Goal: Task Accomplishment & Management: Use online tool/utility

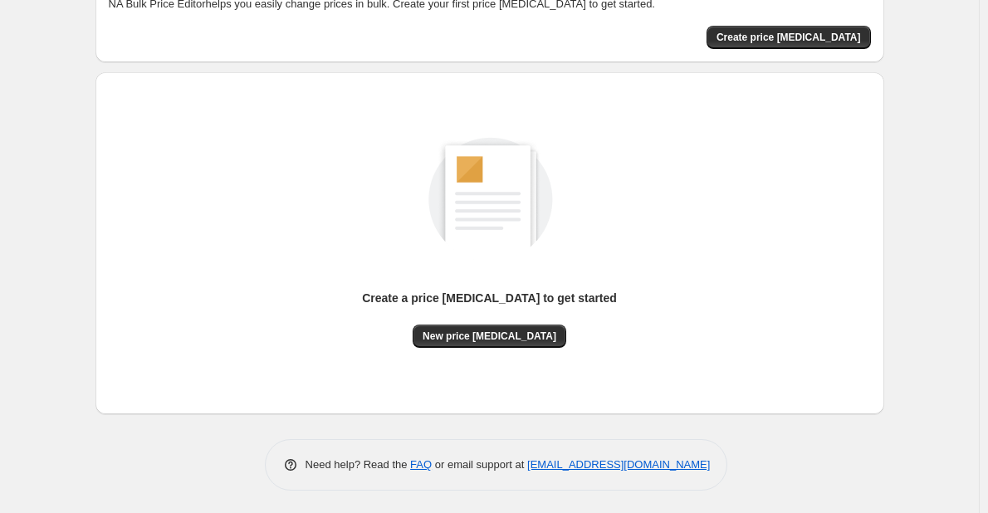
scroll to position [109, 0]
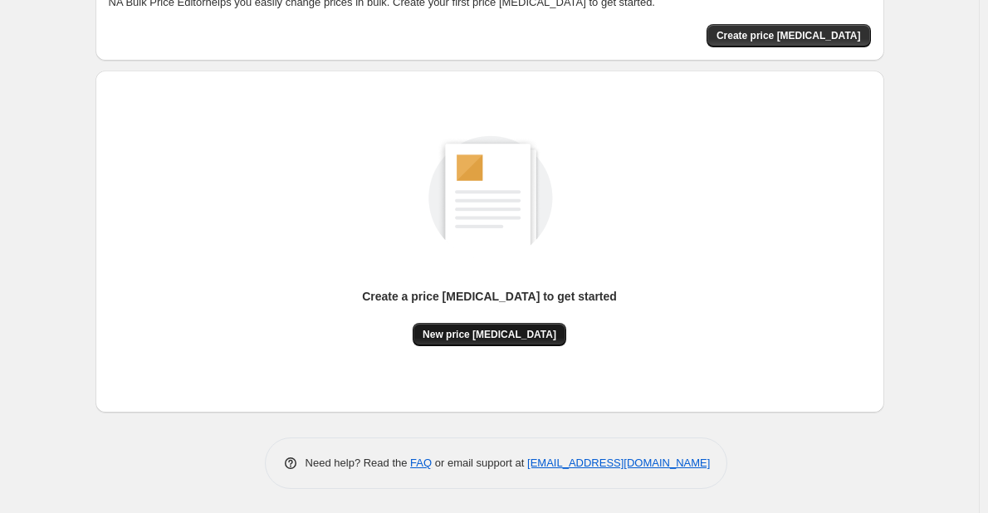
click at [494, 330] on span "New price [MEDICAL_DATA]" at bounding box center [490, 334] width 134 height 13
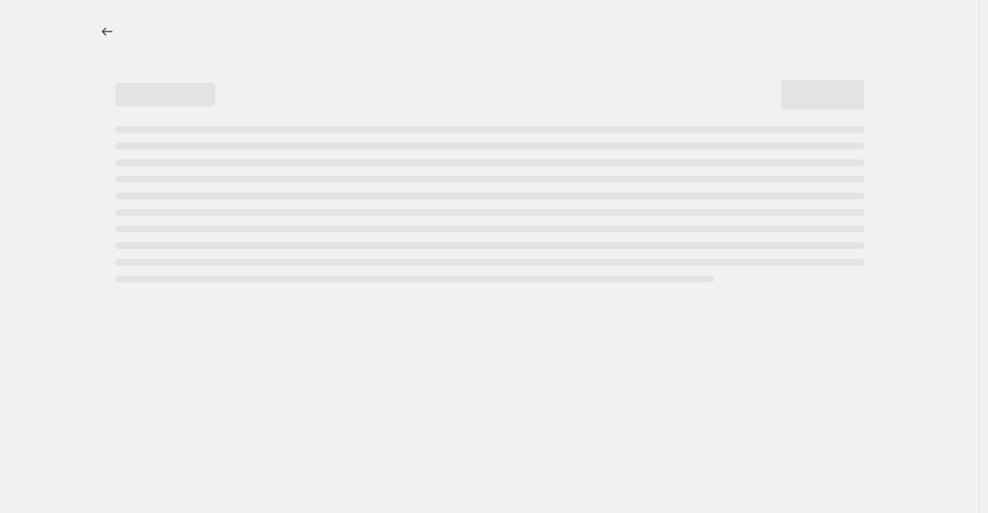
select select "percentage"
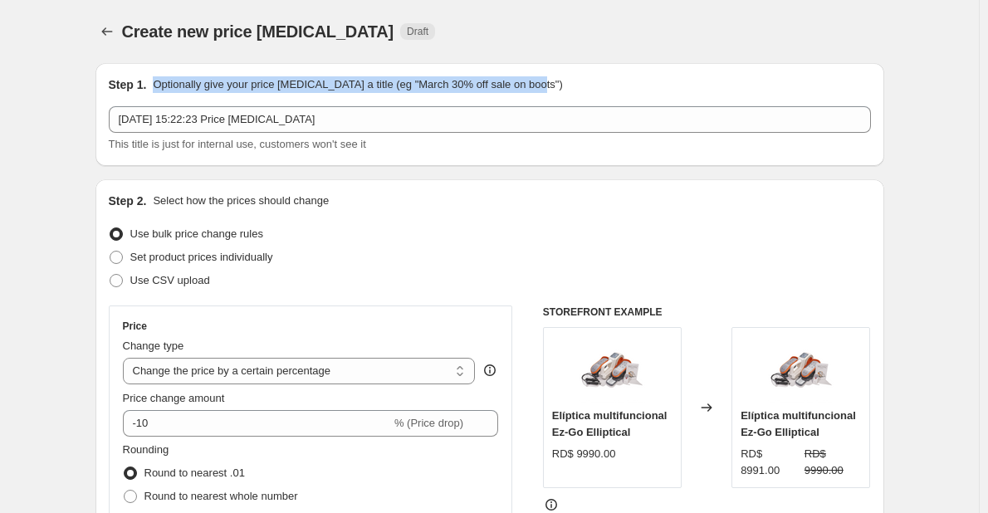
drag, startPoint x: 153, startPoint y: 88, endPoint x: 561, endPoint y: 84, distance: 408.6
click at [561, 84] on div "Step 1. Optionally give your price [MEDICAL_DATA] a title (eg "March 30% off sa…" at bounding box center [490, 84] width 762 height 17
copy p "Optionally give your price [MEDICAL_DATA] a title (eg "March 30% off sale on bo…"
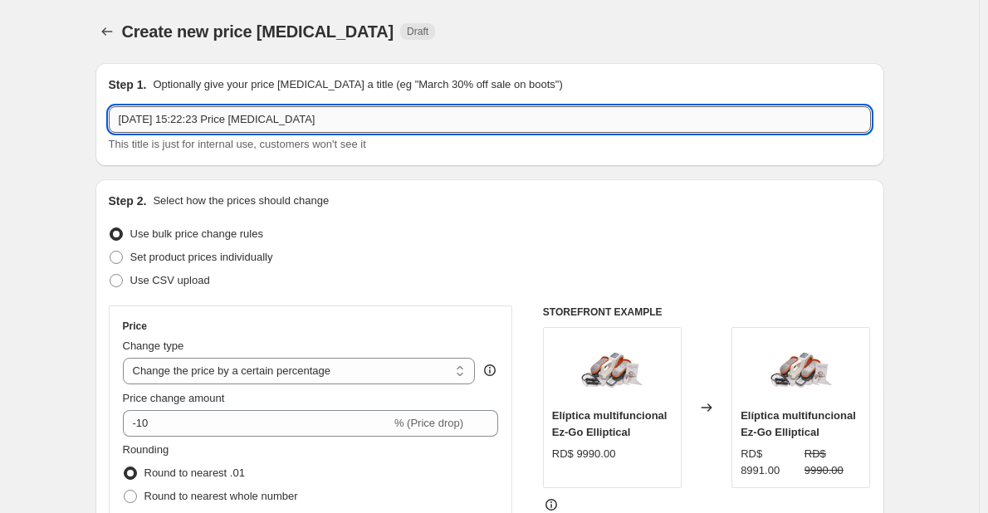
click at [303, 117] on input "[DATE] 15:22:23 Price [MEDICAL_DATA]" at bounding box center [490, 119] width 762 height 27
type input "Prueba1"
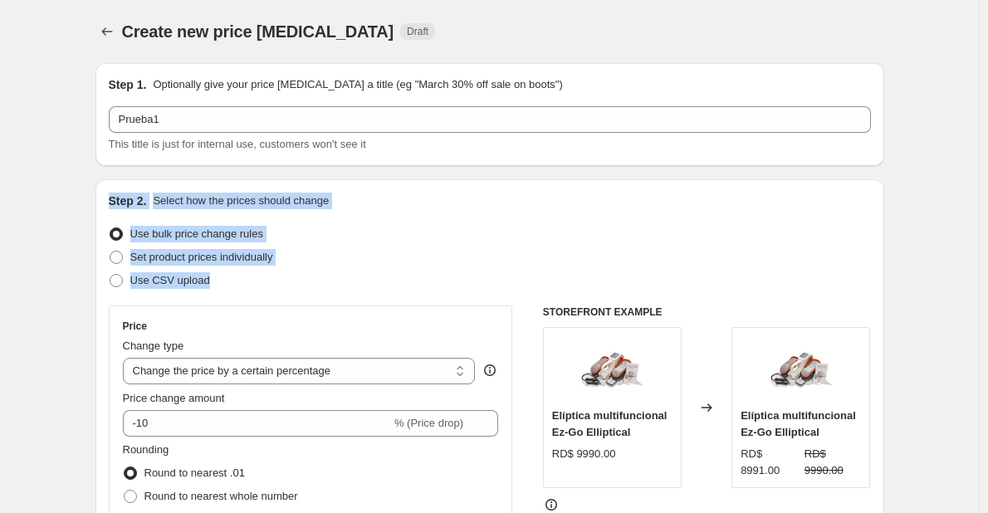
drag, startPoint x: 220, startPoint y: 292, endPoint x: 112, endPoint y: 201, distance: 140.9
click at [112, 201] on div "Step 2. Select how the prices should change Use bulk price change rules Set pro…" at bounding box center [490, 471] width 762 height 556
copy div "Step 2. Select how the prices should change Use bulk price change rules Set pro…"
click at [123, 257] on span at bounding box center [116, 257] width 13 height 13
click at [110, 252] on input "Set product prices individually" at bounding box center [110, 251] width 1 height 1
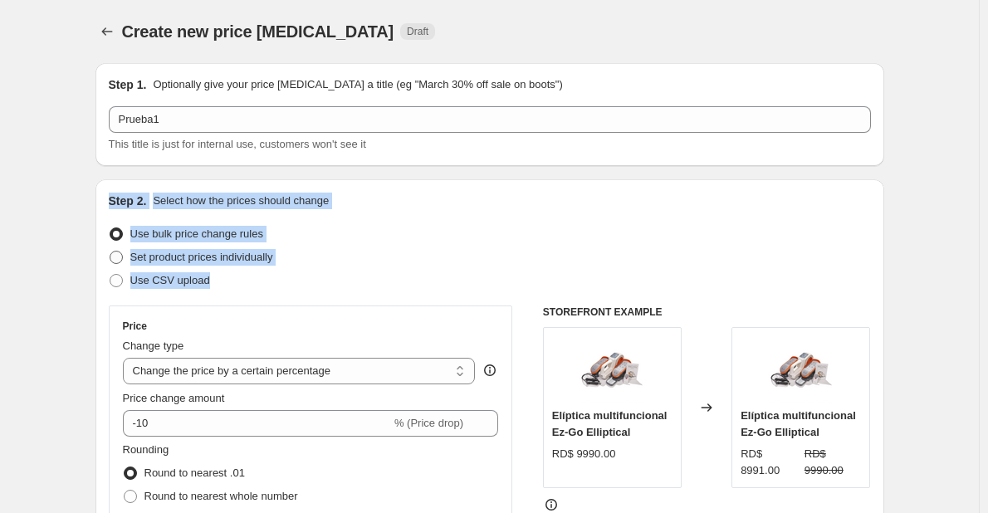
radio input "true"
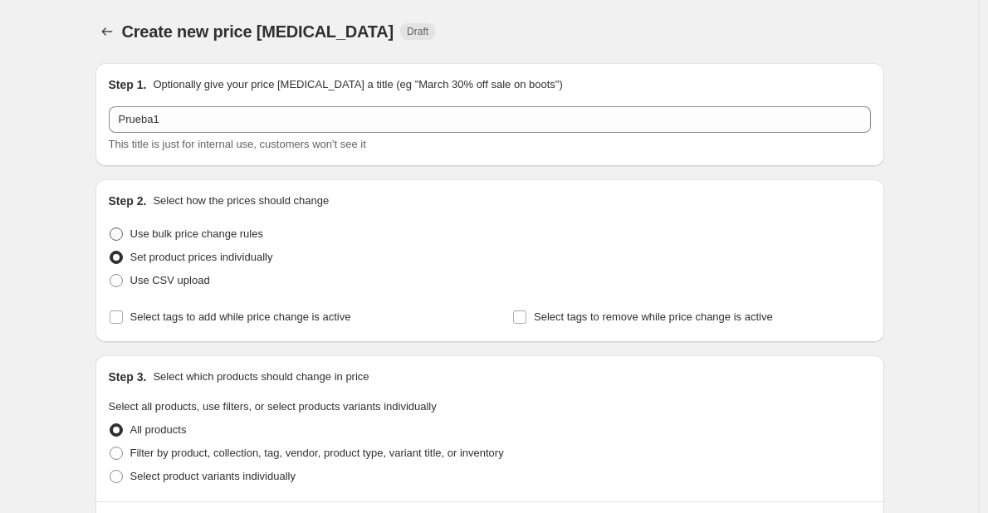
click at [118, 230] on span at bounding box center [116, 234] width 13 height 13
click at [110, 228] on input "Use bulk price change rules" at bounding box center [110, 228] width 1 height 1
radio input "true"
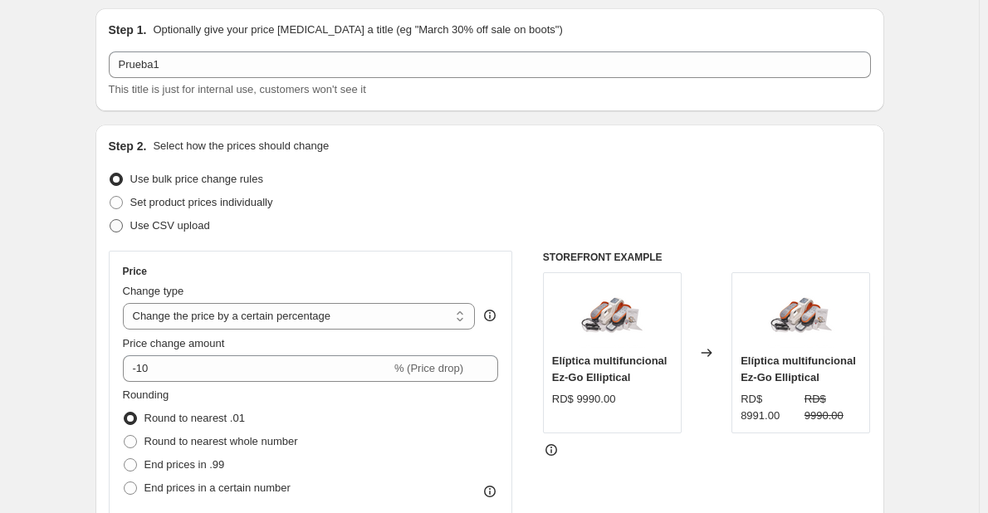
scroll to position [83, 0]
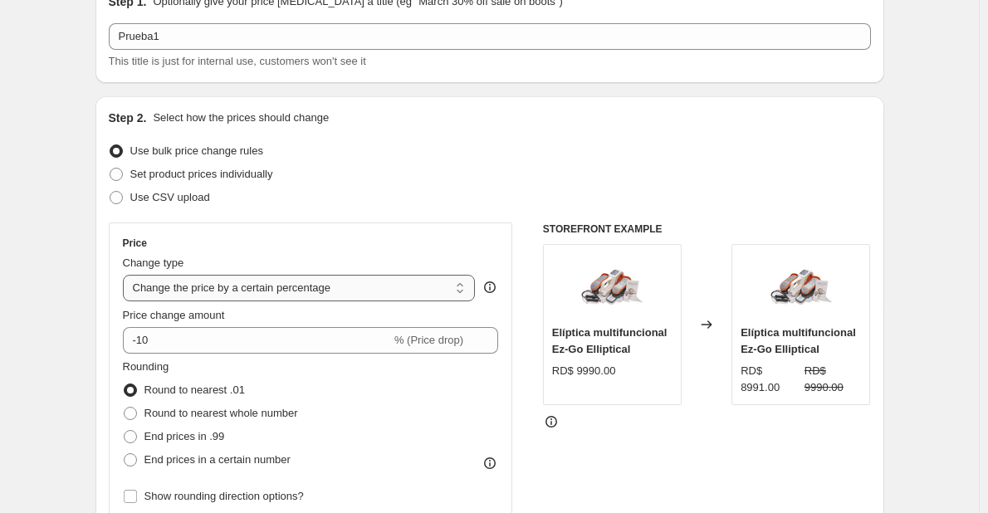
drag, startPoint x: 350, startPoint y: 288, endPoint x: 227, endPoint y: 288, distance: 123.7
click at [227, 288] on select "Change the price to a certain amount Change the price by a certain amount Chang…" at bounding box center [299, 288] width 353 height 27
select select "to"
click at [126, 275] on select "Change the price to a certain amount Change the price by a certain amount Chang…" at bounding box center [299, 288] width 353 height 27
type input "80.00"
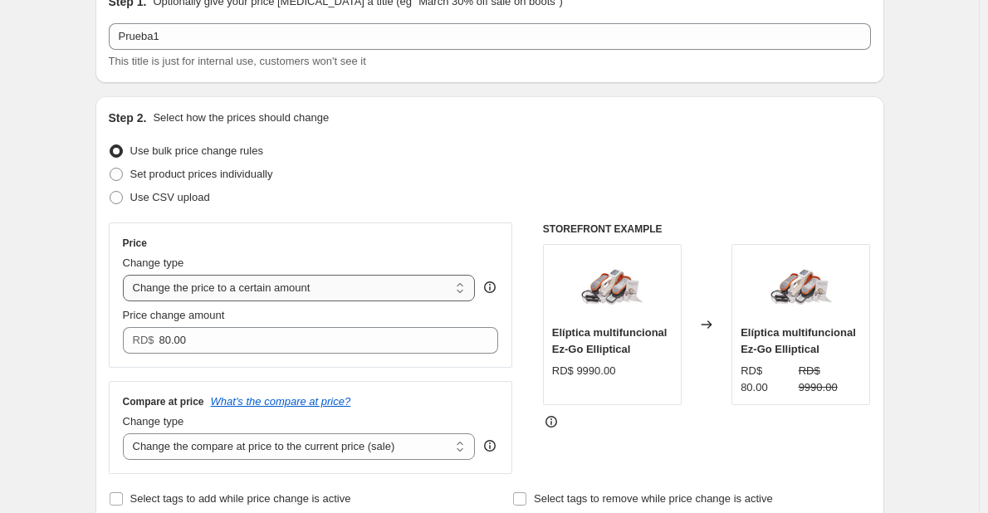
click at [318, 288] on select "Change the price to a certain amount Change the price by a certain amount Chang…" at bounding box center [299, 288] width 353 height 27
select select "percentage"
click at [126, 275] on select "Change the price to a certain amount Change the price by a certain amount Chang…" at bounding box center [299, 288] width 353 height 27
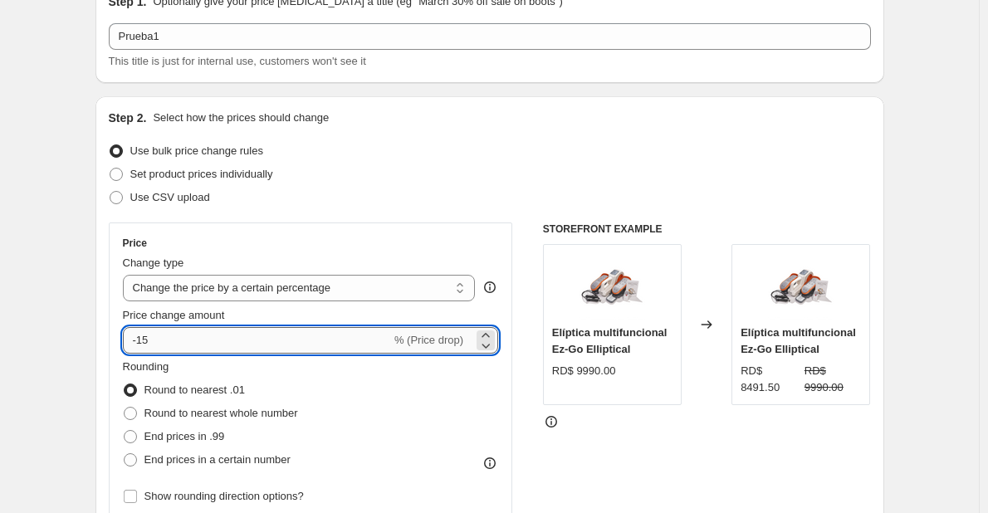
click at [296, 342] on input "-15" at bounding box center [257, 340] width 268 height 27
click at [339, 292] on select "Change the price to a certain amount Change the price by a certain amount Chang…" at bounding box center [299, 288] width 353 height 27
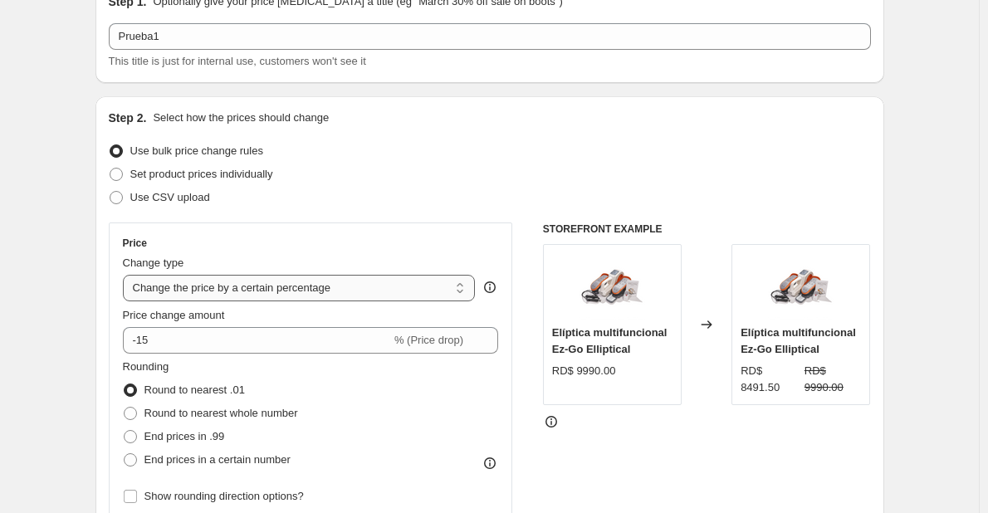
click at [339, 292] on select "Change the price to a certain amount Change the price by a certain amount Chang…" at bounding box center [299, 288] width 353 height 27
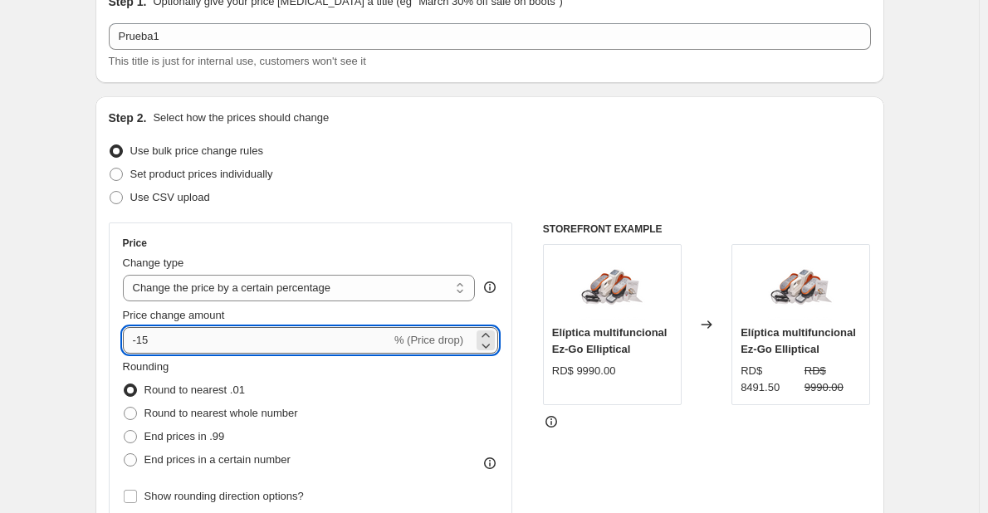
click at [161, 343] on input "-15" at bounding box center [257, 340] width 268 height 27
drag, startPoint x: 161, startPoint y: 343, endPoint x: 71, endPoint y: 344, distance: 89.7
type input "10"
click at [371, 223] on div "Price Change type Change the price to a certain amount Change the price by a ce…" at bounding box center [311, 373] width 404 height 300
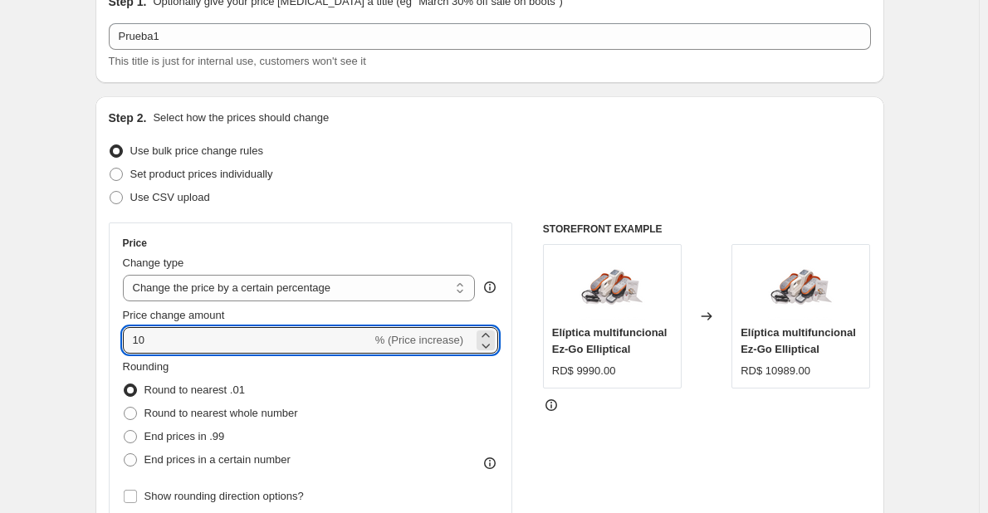
drag, startPoint x: 162, startPoint y: 341, endPoint x: 115, endPoint y: 342, distance: 46.5
click at [115, 342] on div "Price Change type Change the price to a certain amount Change the price by a ce…" at bounding box center [311, 373] width 404 height 300
drag, startPoint x: 169, startPoint y: 343, endPoint x: 100, endPoint y: 335, distance: 69.4
click at [100, 335] on div "Step 2. Select how the prices should change Use bulk price change rules Set pro…" at bounding box center [490, 387] width 789 height 583
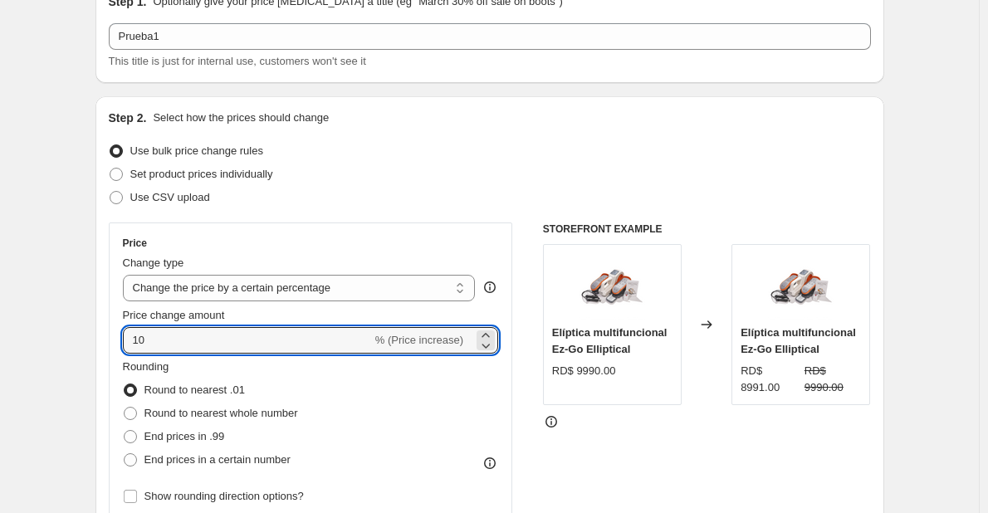
type input "10"
drag, startPoint x: 169, startPoint y: 343, endPoint x: 96, endPoint y: 340, distance: 72.3
type input "-10"
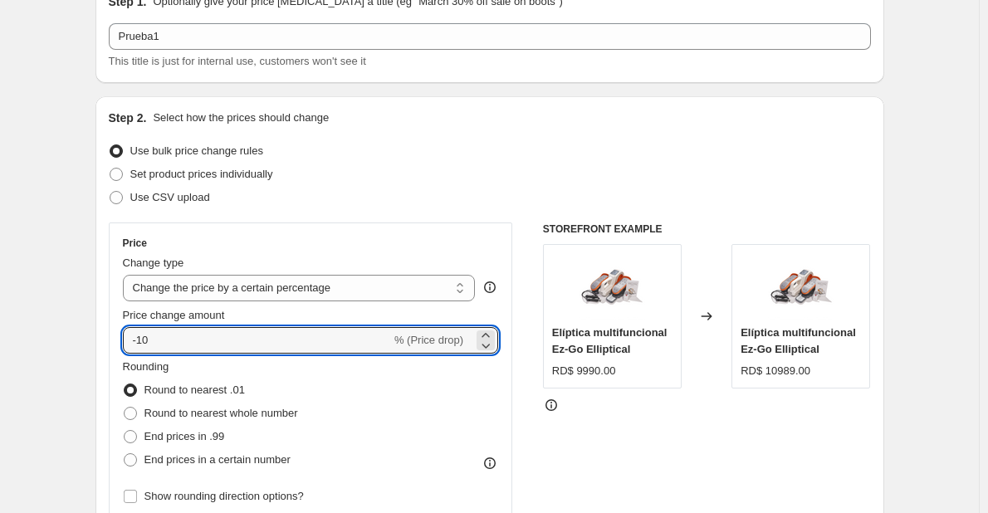
drag, startPoint x: 177, startPoint y: 341, endPoint x: 110, endPoint y: 341, distance: 66.4
click at [110, 341] on div "Step 2. Select how the prices should change Use bulk price change rules Set pro…" at bounding box center [490, 387] width 789 height 583
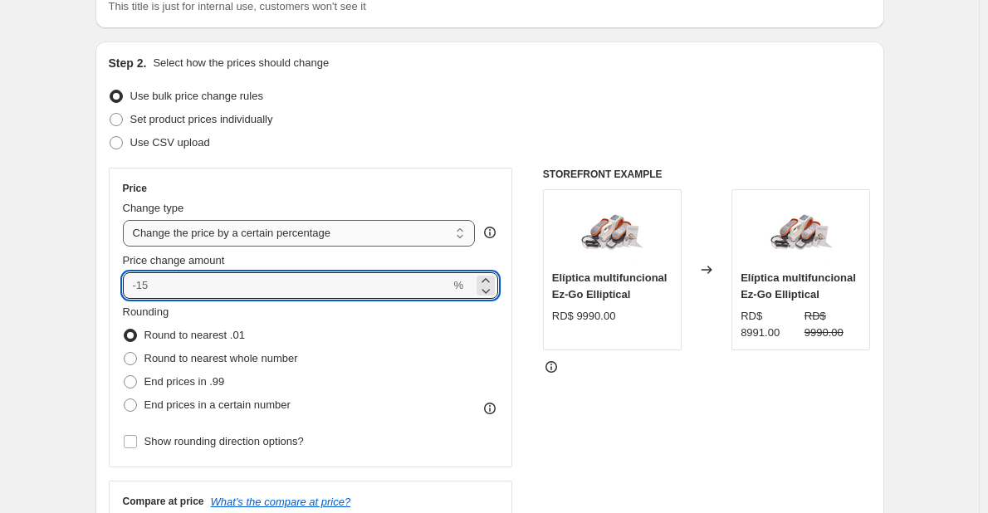
scroll to position [166, 0]
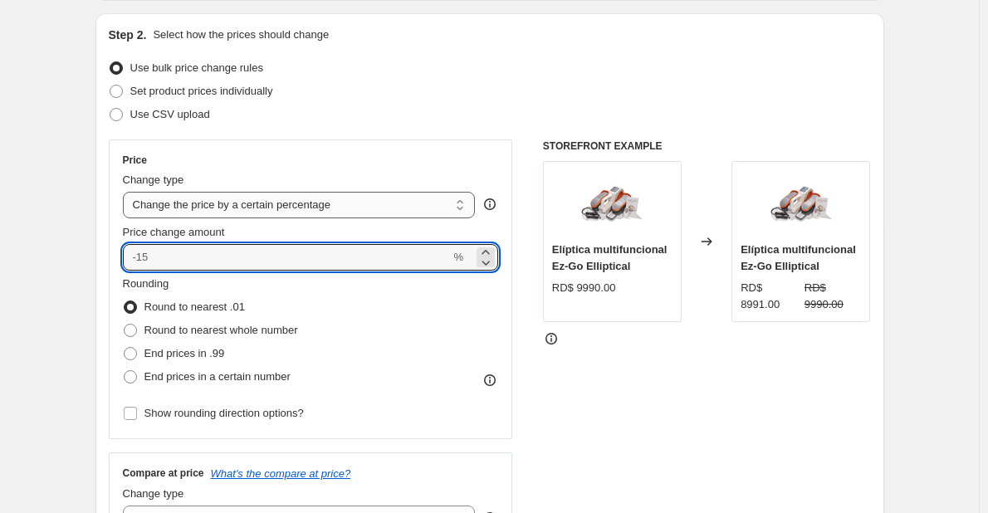
type input "0"
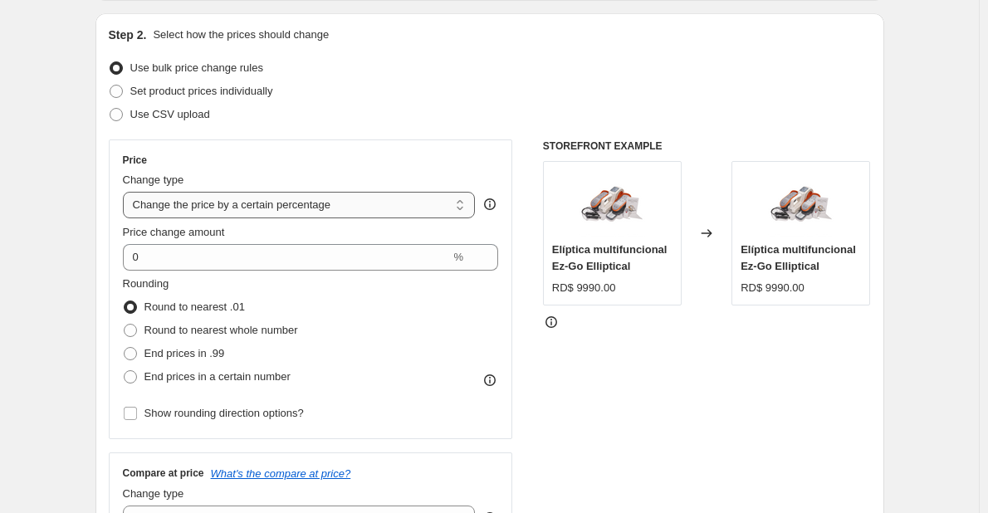
click at [448, 211] on select "Change the price to a certain amount Change the price by a certain amount Chang…" at bounding box center [299, 205] width 353 height 27
click at [126, 192] on select "Change the price to a certain amount Change the price by a certain amount Chang…" at bounding box center [299, 205] width 353 height 27
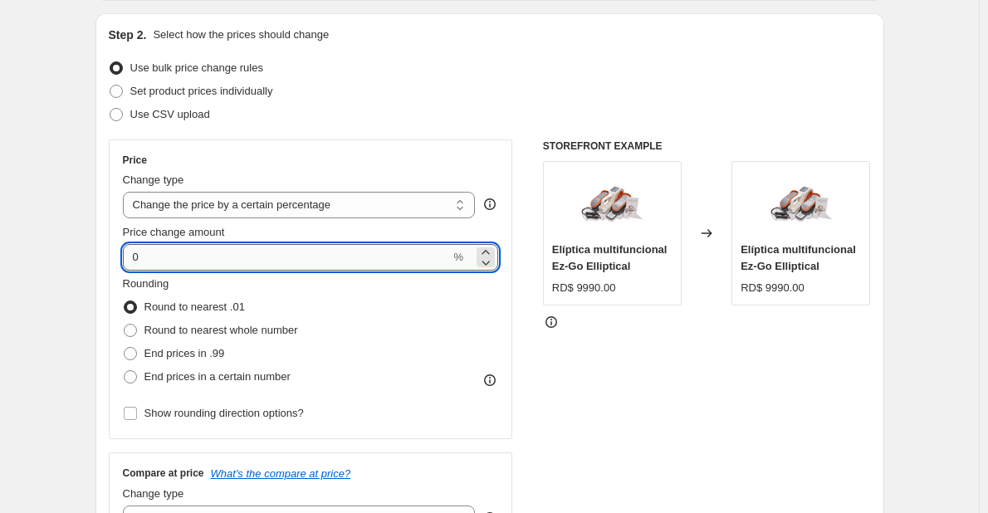
click at [157, 254] on input "0" at bounding box center [287, 257] width 328 height 27
type input "-10"
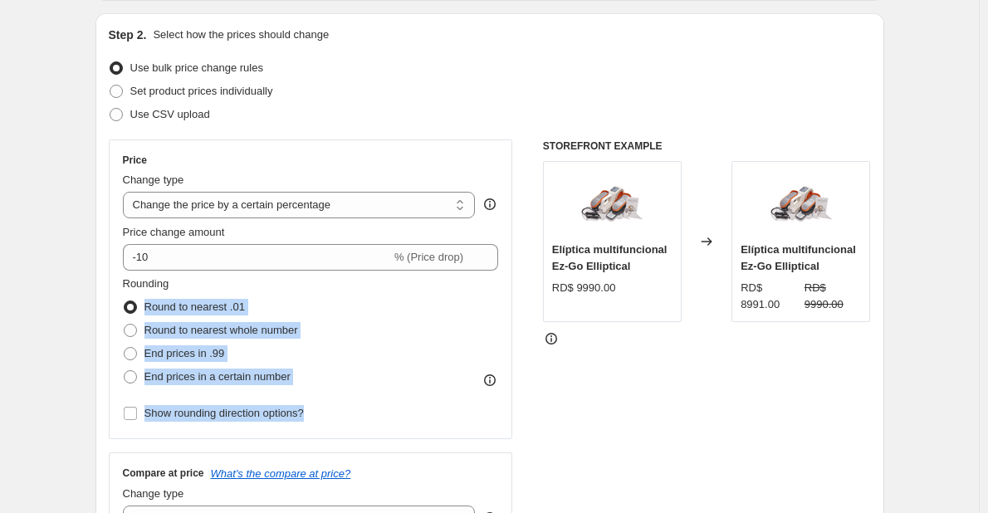
drag, startPoint x: 322, startPoint y: 415, endPoint x: 146, endPoint y: 306, distance: 207.0
click at [146, 306] on div "Rounding Round to nearest .01 Round to nearest whole number End prices in .99 E…" at bounding box center [311, 350] width 376 height 149
copy div "Round to nearest .01 Round to nearest whole number End prices in .99 End prices…"
click at [135, 327] on span at bounding box center [130, 330] width 13 height 13
click at [125, 325] on input "Round to nearest whole number" at bounding box center [124, 324] width 1 height 1
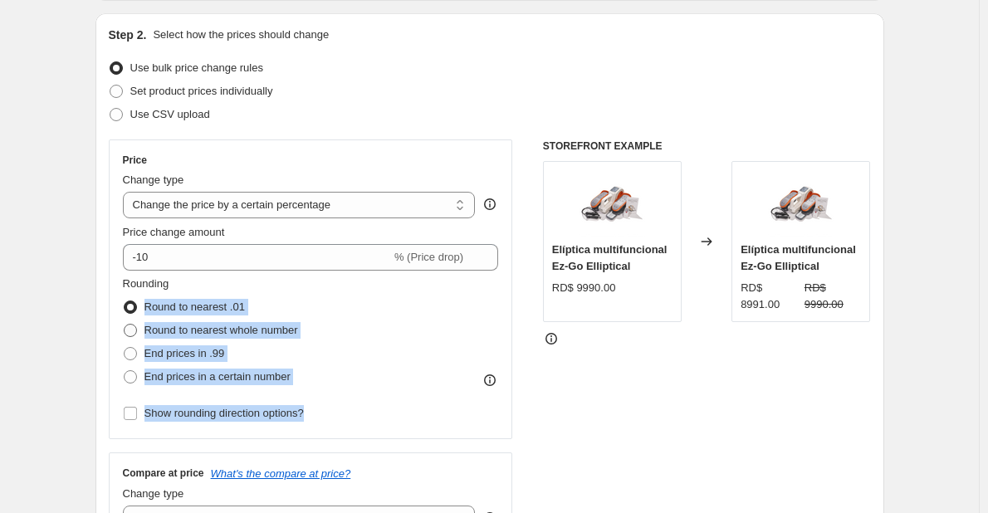
radio input "true"
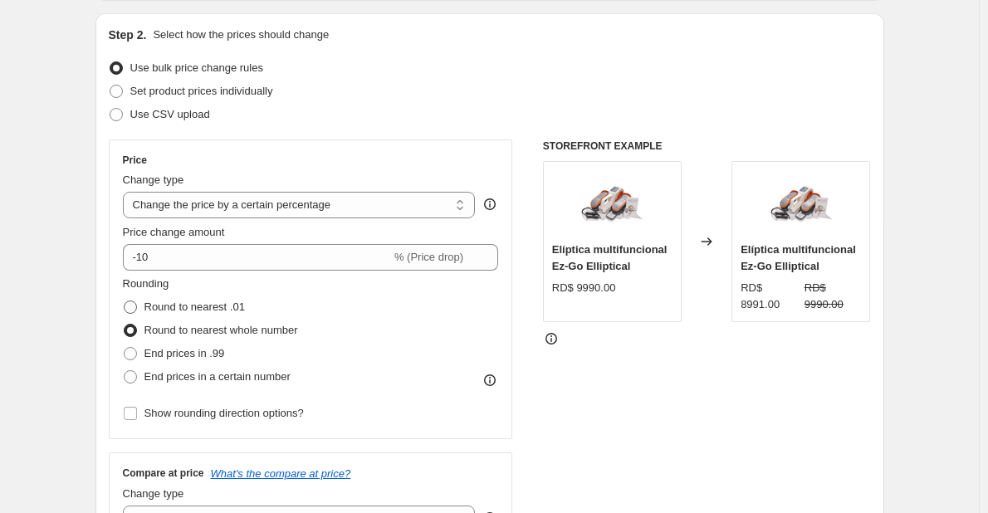
click at [137, 301] on span at bounding box center [130, 307] width 13 height 13
click at [125, 301] on input "Round to nearest .01" at bounding box center [124, 301] width 1 height 1
radio input "true"
click at [137, 325] on span at bounding box center [130, 330] width 13 height 13
click at [125, 325] on input "Round to nearest whole number" at bounding box center [124, 324] width 1 height 1
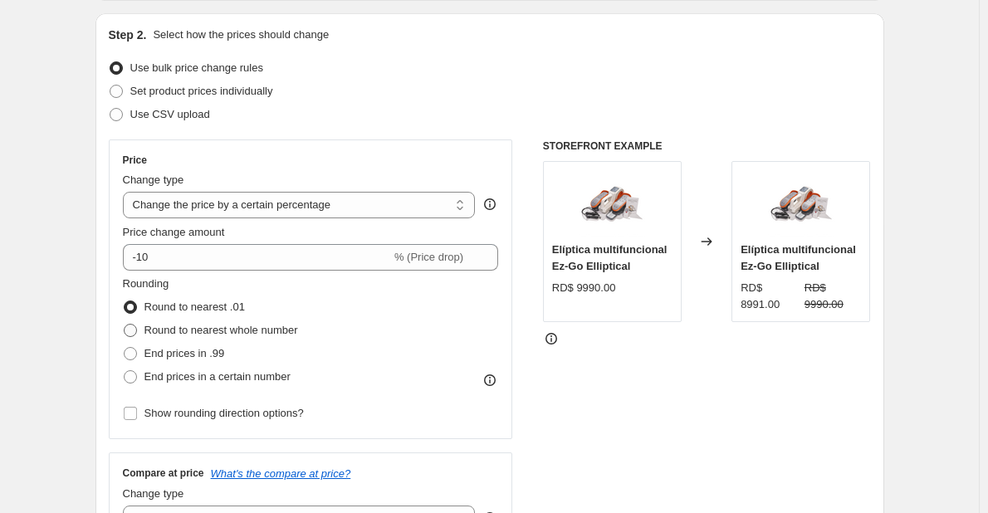
radio input "true"
click at [130, 353] on span at bounding box center [130, 353] width 13 height 13
click at [125, 348] on input "End prices in .99" at bounding box center [124, 347] width 1 height 1
radio input "true"
click at [135, 372] on span at bounding box center [130, 376] width 13 height 13
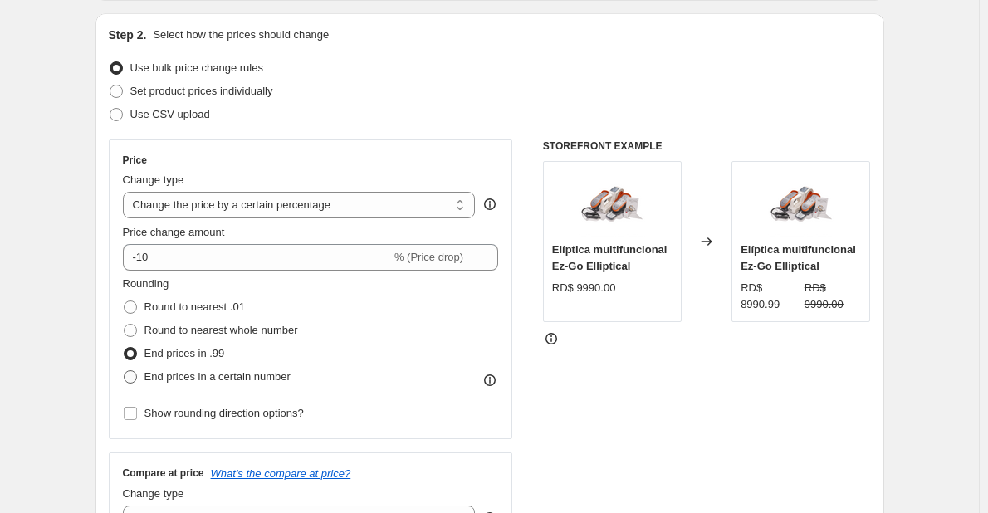
click at [125, 371] on input "End prices in a certain number" at bounding box center [124, 370] width 1 height 1
radio input "true"
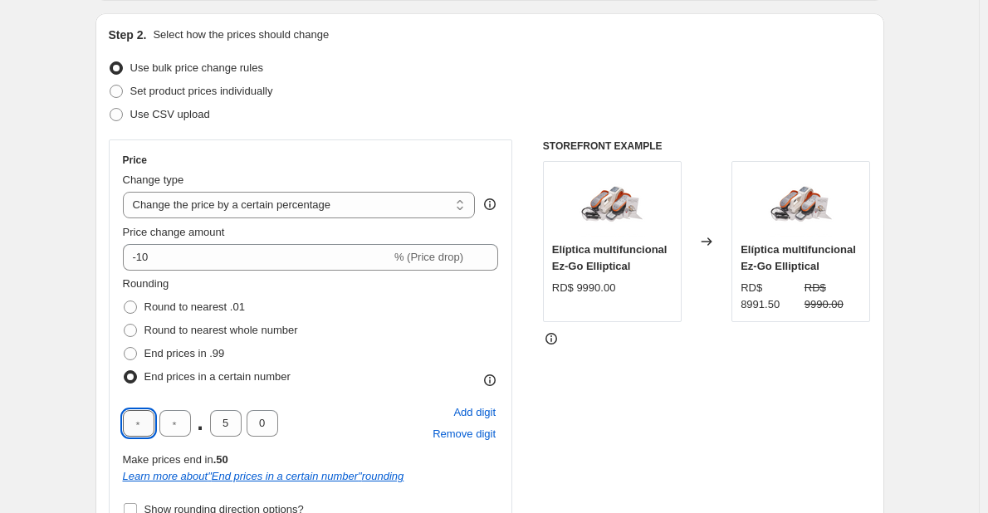
click at [149, 424] on input "text" at bounding box center [139, 423] width 32 height 27
type input "9"
click at [795, 422] on div "STOREFRONT EXAMPLE Elíptica multifuncional Ez-Go Elliptical RD$ 9990.00 Changed…" at bounding box center [707, 391] width 328 height 503
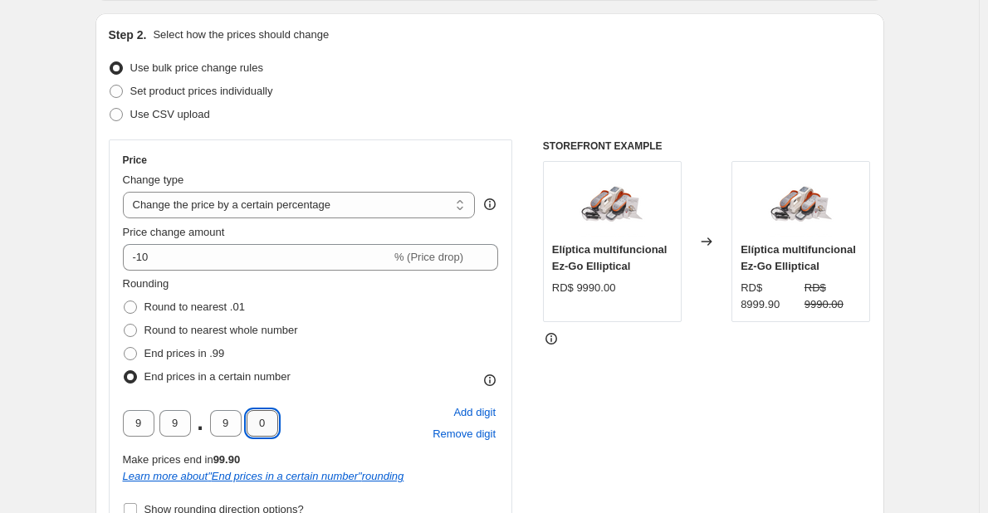
click at [268, 417] on input "0" at bounding box center [263, 423] width 32 height 27
type input "9"
click at [757, 429] on div "STOREFRONT EXAMPLE Elíptica multifuncional Ez-Go Elliptical RD$ 9990.00 Changed…" at bounding box center [707, 391] width 328 height 503
click at [137, 353] on span at bounding box center [130, 353] width 13 height 13
click at [125, 348] on input "End prices in .99" at bounding box center [124, 347] width 1 height 1
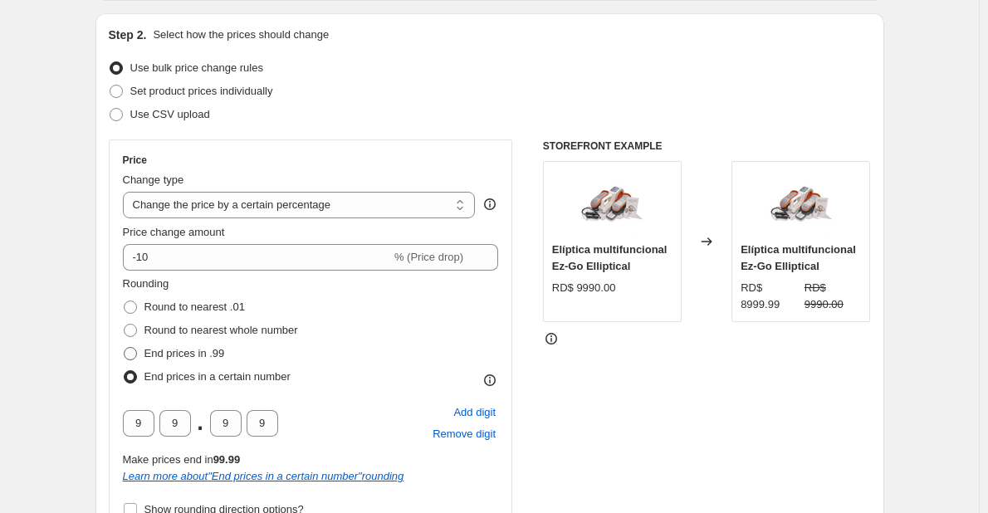
radio input "true"
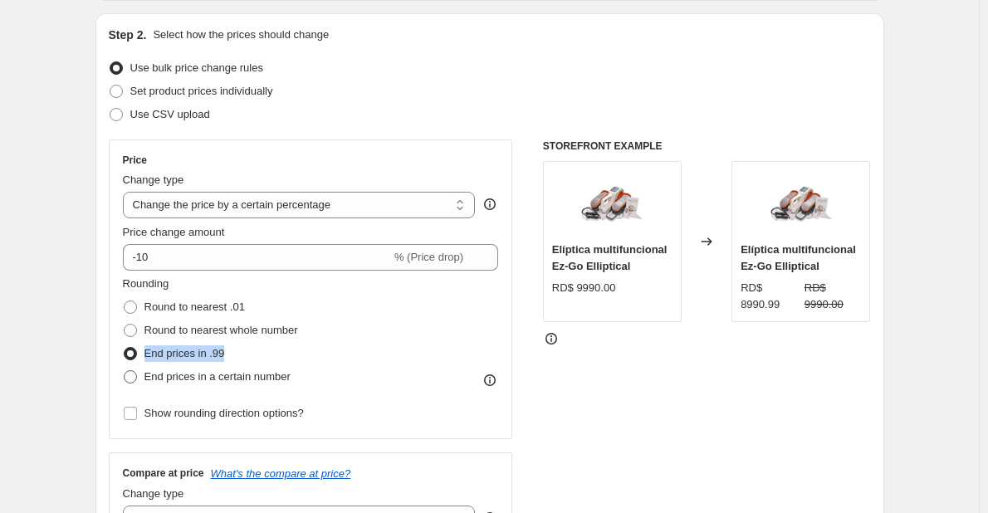
click at [138, 365] on ul "Round to nearest .01 Round to nearest whole number End prices in .99 End prices…" at bounding box center [210, 342] width 175 height 93
click at [137, 374] on span at bounding box center [130, 376] width 13 height 13
click at [125, 371] on input "End prices in a certain number" at bounding box center [124, 370] width 1 height 1
radio input "true"
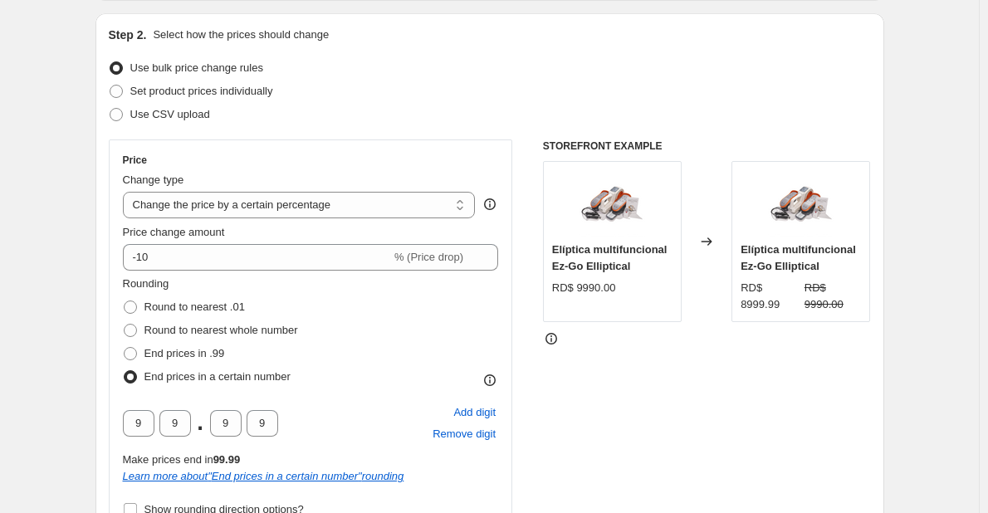
click at [101, 422] on div "Step 2. Select how the prices should change Use bulk price change rules Set pro…" at bounding box center [490, 352] width 789 height 679
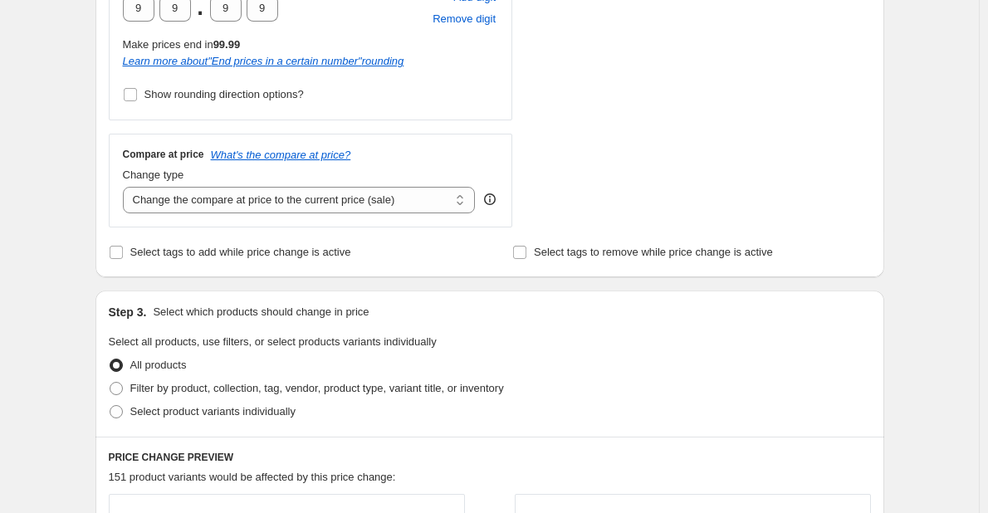
scroll to position [415, 0]
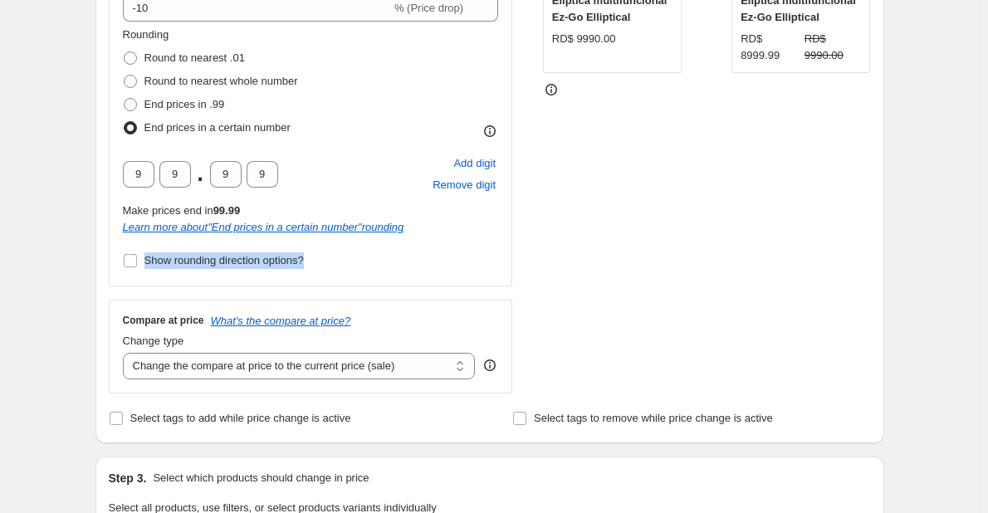
drag, startPoint x: 340, startPoint y: 265, endPoint x: 117, endPoint y: 252, distance: 222.9
click at [117, 252] on div "Price Change type Change the price to a certain amount Change the price by a ce…" at bounding box center [311, 88] width 404 height 396
copy label "Show rounding direction options?"
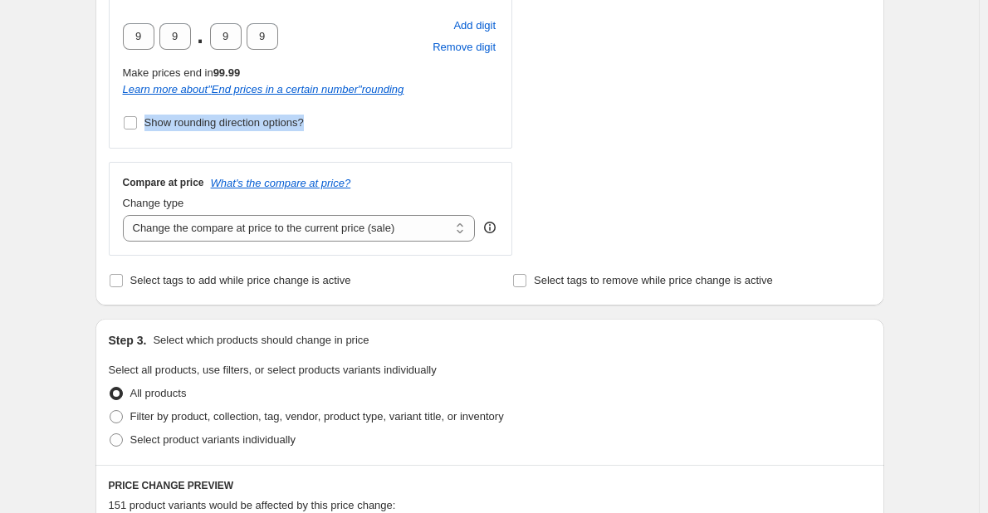
scroll to position [581, 0]
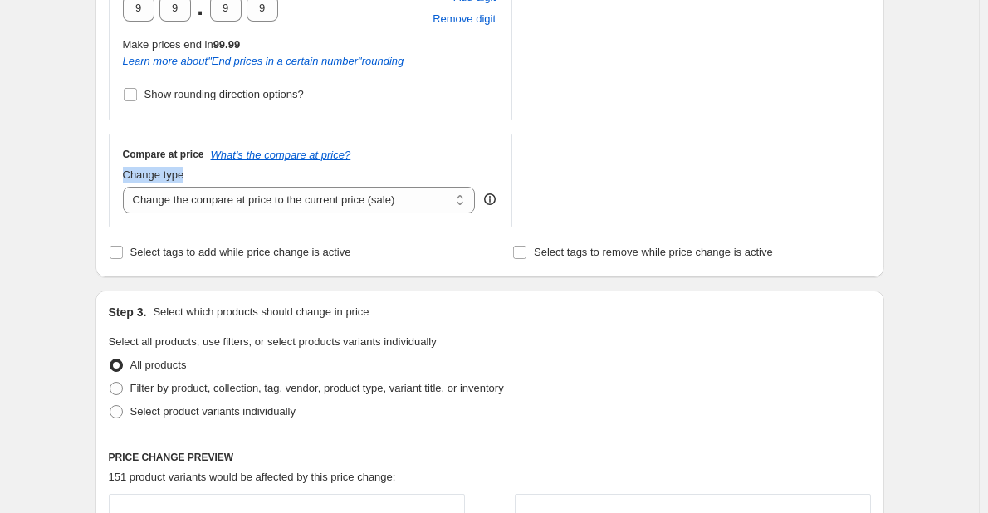
drag, startPoint x: 202, startPoint y: 178, endPoint x: 120, endPoint y: 168, distance: 82.8
click at [120, 168] on div "Compare at price What's the compare at price? Change type Change the compare at…" at bounding box center [311, 180] width 404 height 93
copy span "Change type"
click at [473, 198] on select "Change the compare at price to the current price (sale) Change the compare at p…" at bounding box center [299, 200] width 353 height 27
click at [126, 187] on select "Change the compare at price to the current price (sale) Change the compare at p…" at bounding box center [299, 200] width 353 height 27
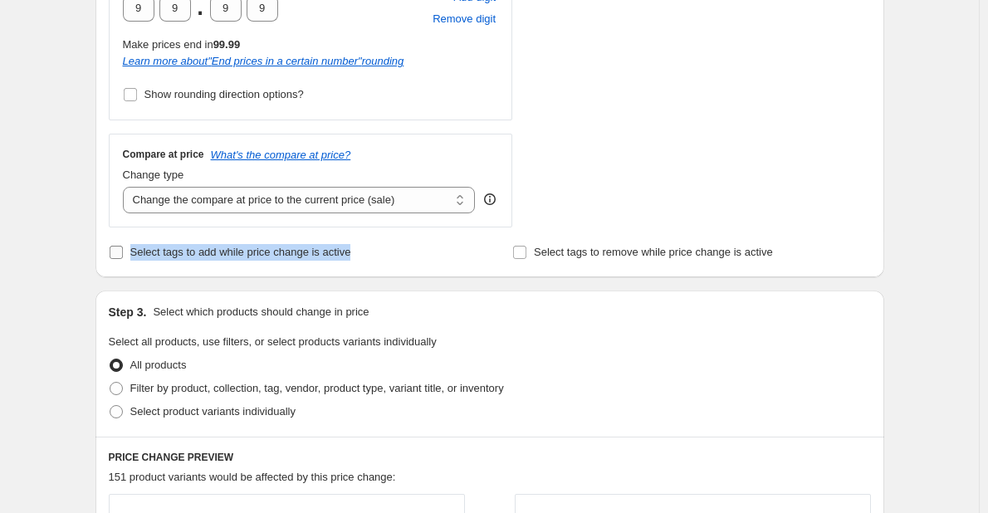
drag, startPoint x: 337, startPoint y: 257, endPoint x: 135, endPoint y: 260, distance: 202.7
click at [135, 260] on div "Select tags to add while price change is active" at bounding box center [288, 252] width 358 height 23
copy span "Select tags to add while price change is active"
click at [128, 249] on label "Select tags to add while price change is active" at bounding box center [230, 252] width 243 height 23
click at [123, 249] on input "Select tags to add while price change is active" at bounding box center [116, 252] width 13 height 13
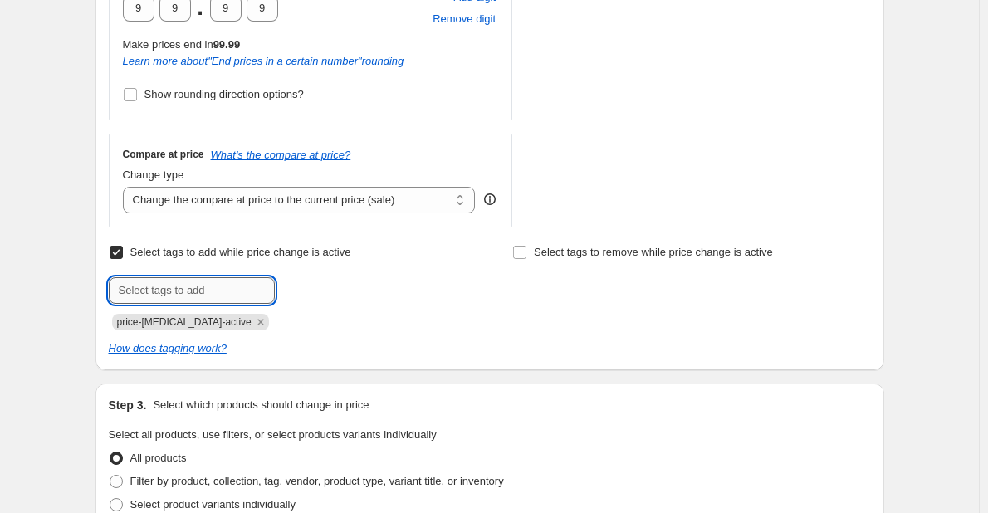
click at [174, 292] on input "text" at bounding box center [192, 290] width 166 height 27
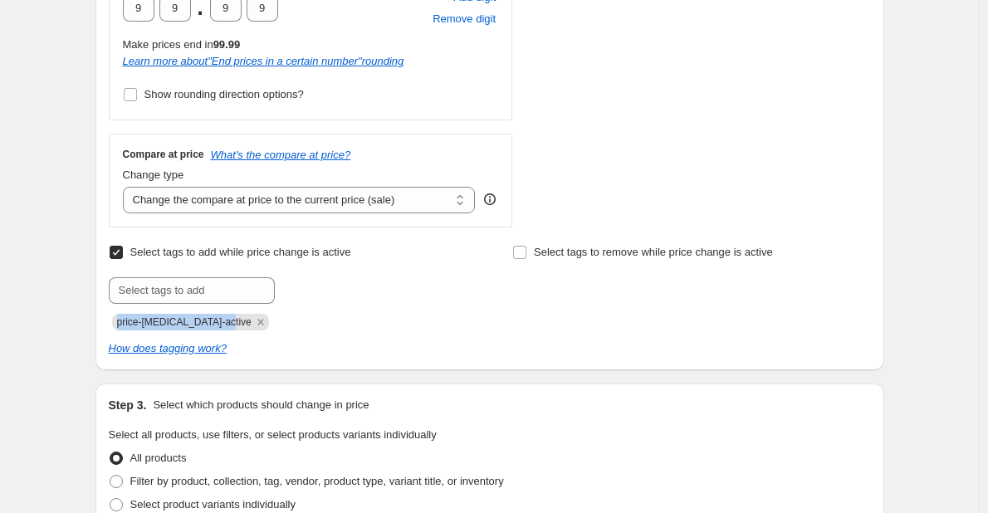
drag, startPoint x: 250, startPoint y: 331, endPoint x: 105, endPoint y: 329, distance: 145.4
click at [257, 324] on icon "Remove price-change-job-active" at bounding box center [260, 322] width 6 height 6
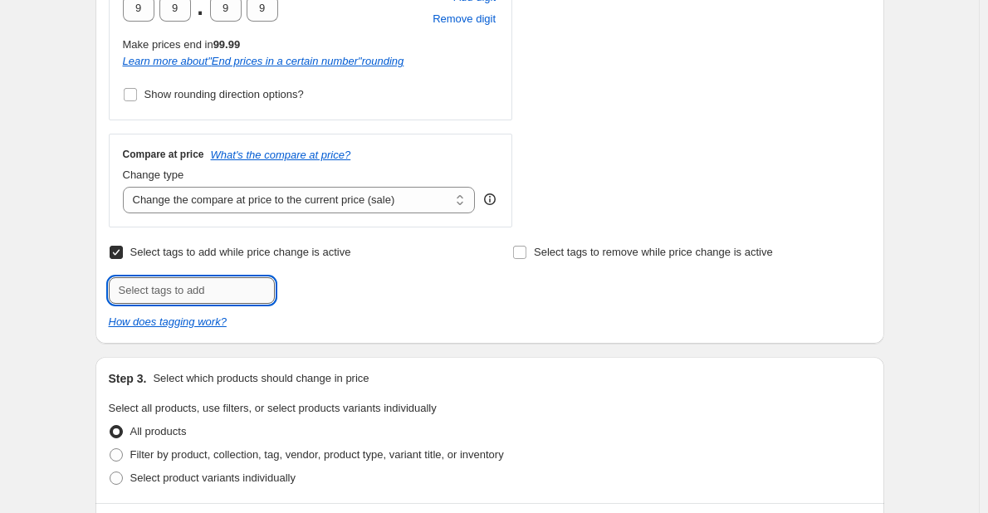
click at [225, 287] on input "text" at bounding box center [192, 290] width 166 height 27
click at [121, 246] on input "Select tags to add while price change is active" at bounding box center [116, 252] width 13 height 13
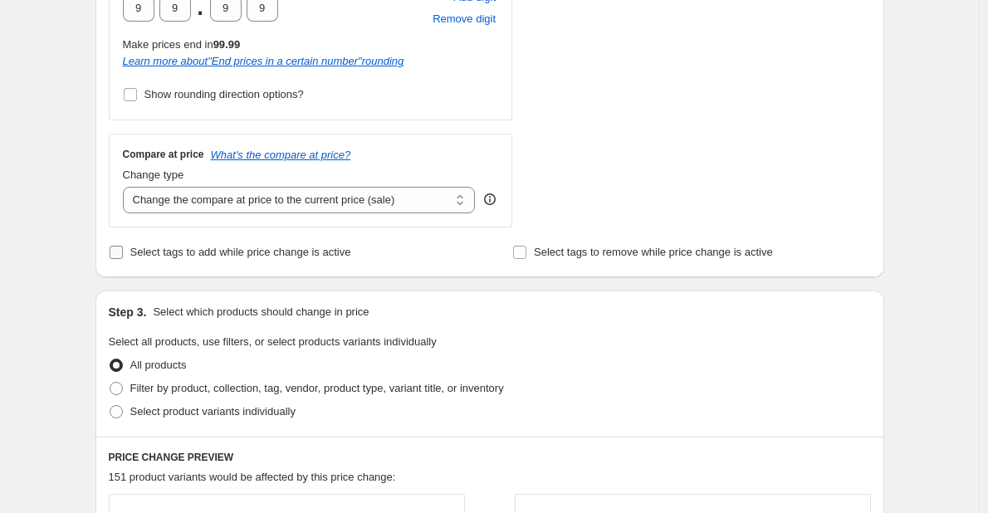
click at [120, 247] on input "Select tags to add while price change is active" at bounding box center [116, 252] width 13 height 13
checkbox input "true"
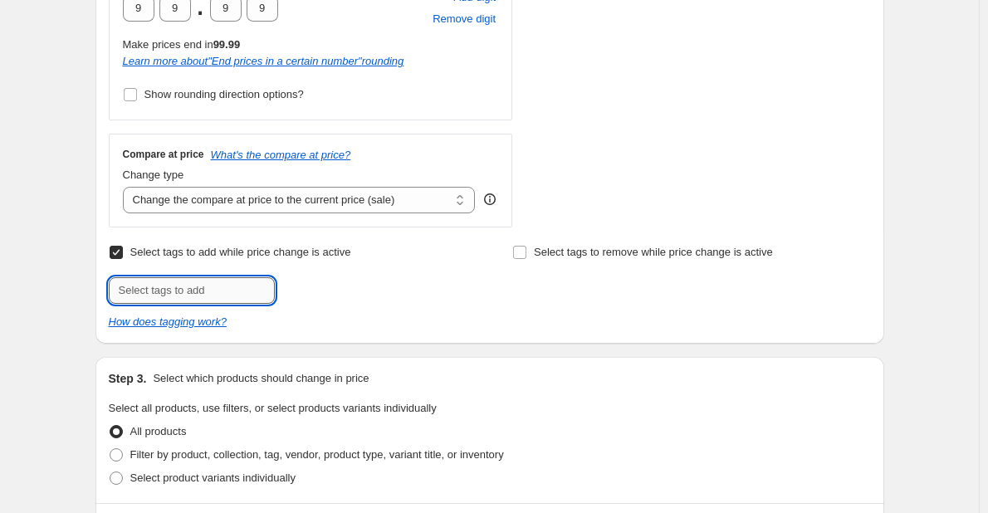
click at [167, 292] on input "text" at bounding box center [192, 290] width 166 height 27
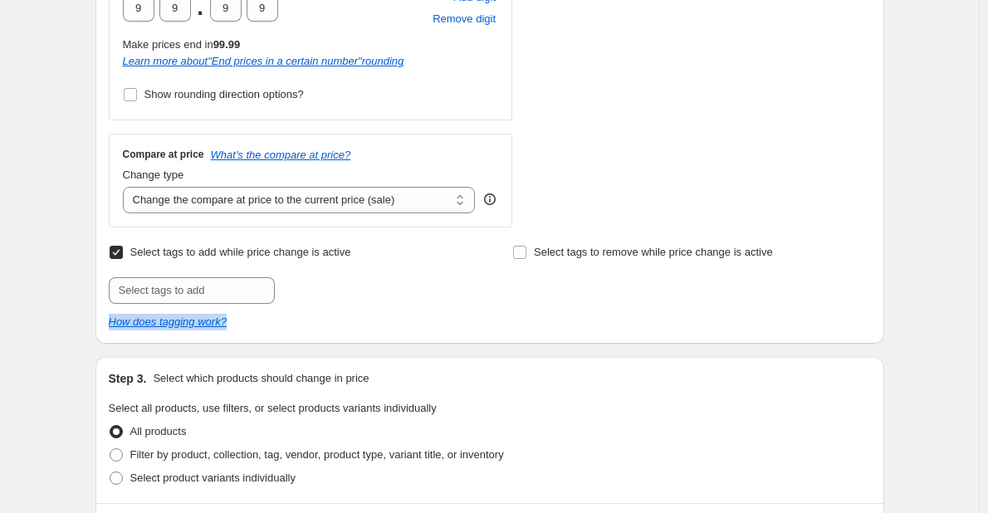
drag, startPoint x: 239, startPoint y: 327, endPoint x: 107, endPoint y: 326, distance: 132.1
copy icon "How does tagging work?"
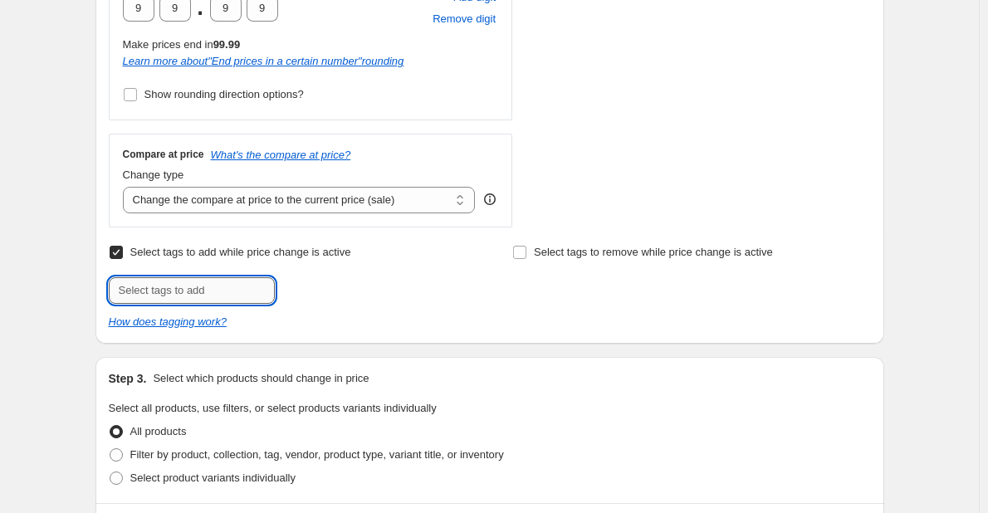
click at [206, 300] on input "text" at bounding box center [192, 290] width 166 height 27
type input "Oferta"
click at [298, 295] on b "Add" at bounding box center [298, 289] width 19 height 12
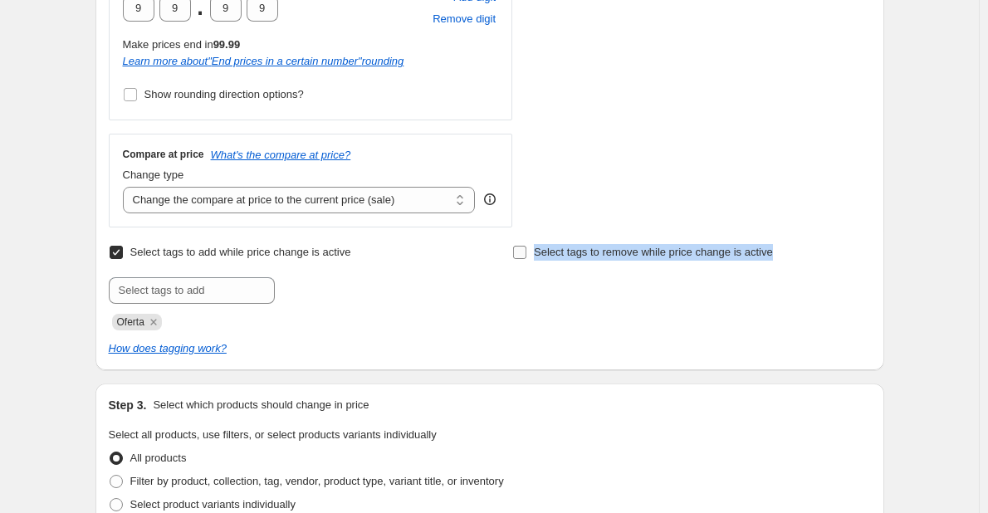
drag, startPoint x: 779, startPoint y: 253, endPoint x: 541, endPoint y: 262, distance: 238.5
click at [541, 262] on div "Select tags to remove while price change is active" at bounding box center [691, 252] width 358 height 23
copy span "Select tags to remove while price change is active"
click at [527, 247] on input "Select tags to remove while price change is active" at bounding box center [519, 252] width 13 height 13
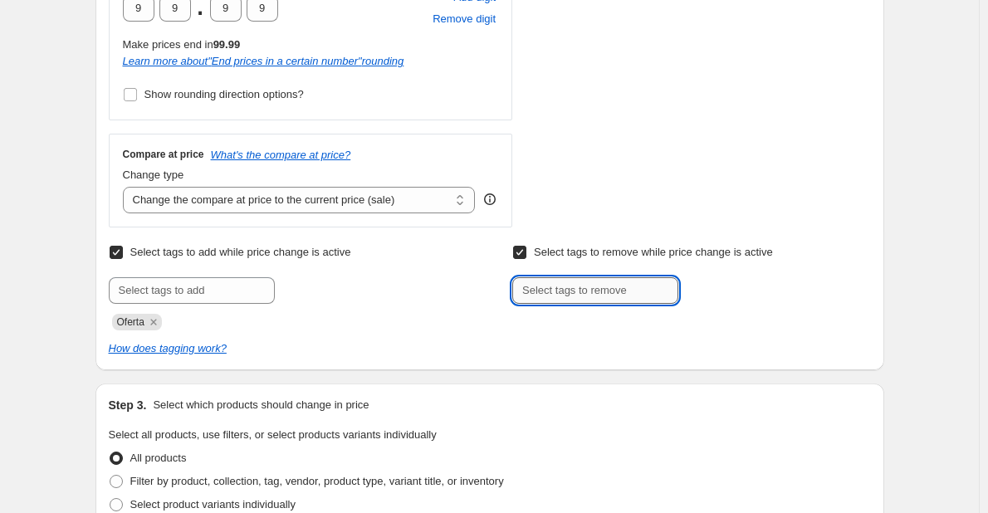
click at [569, 293] on input "text" at bounding box center [595, 290] width 166 height 27
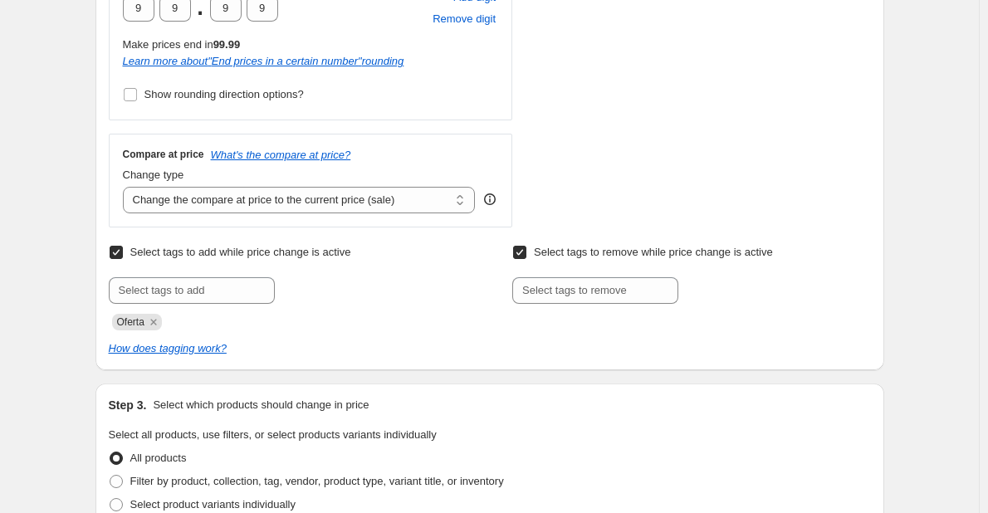
click at [517, 247] on input "Select tags to remove while price change is active" at bounding box center [519, 252] width 13 height 13
checkbox input "false"
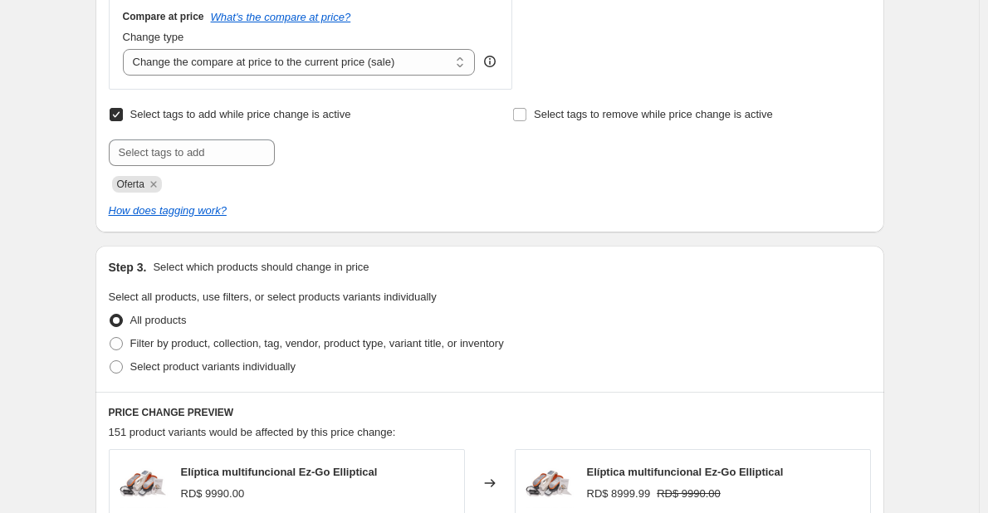
scroll to position [747, 0]
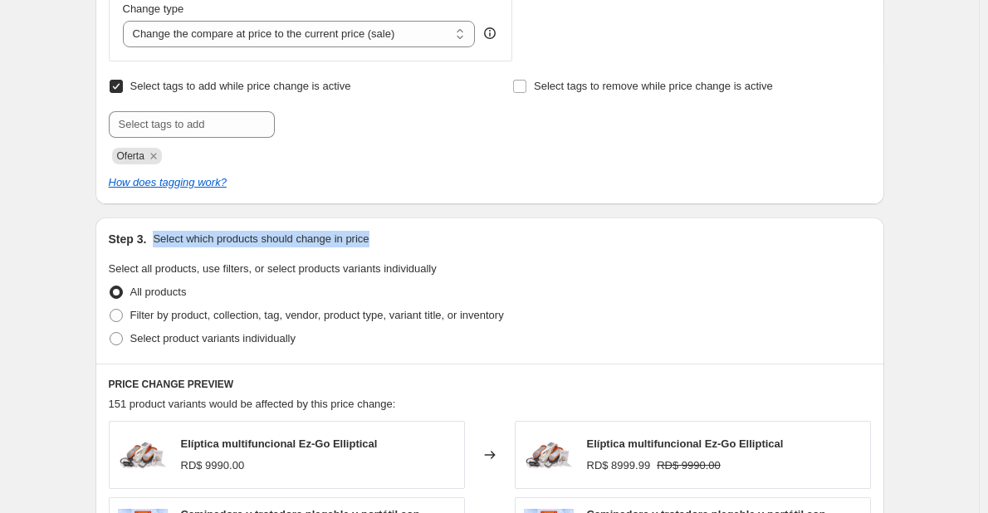
drag, startPoint x: 385, startPoint y: 244, endPoint x: 159, endPoint y: 246, distance: 225.9
click at [157, 246] on div "Step 3. Select which products should change in price" at bounding box center [490, 239] width 762 height 17
copy p "Select which products should change in price"
click at [121, 313] on span at bounding box center [116, 315] width 13 height 13
click at [110, 310] on input "Filter by product, collection, tag, vendor, product type, variant title, or inv…" at bounding box center [110, 309] width 1 height 1
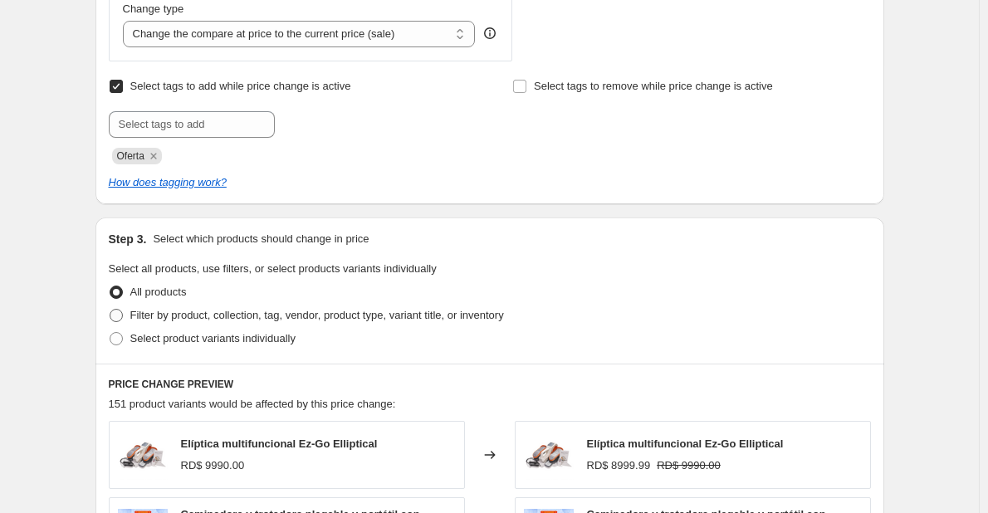
radio input "true"
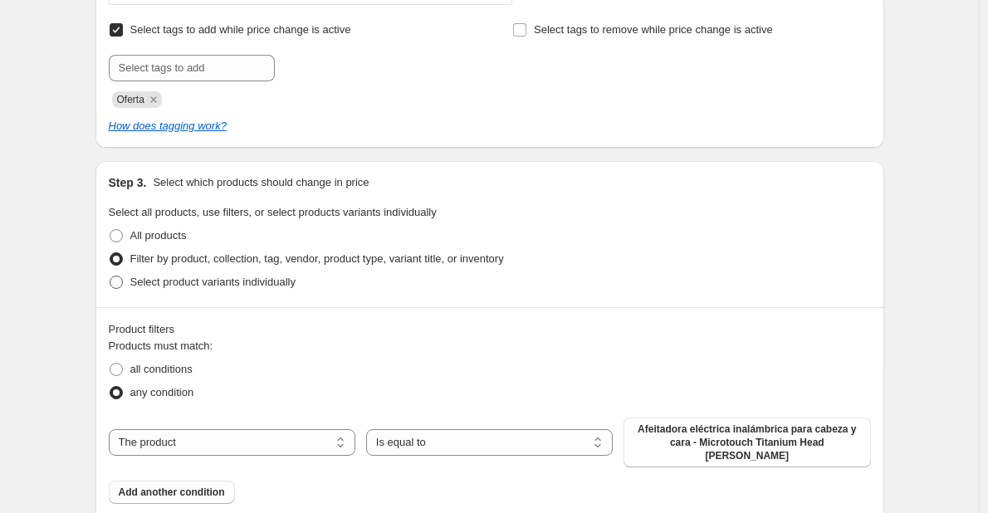
scroll to position [914, 0]
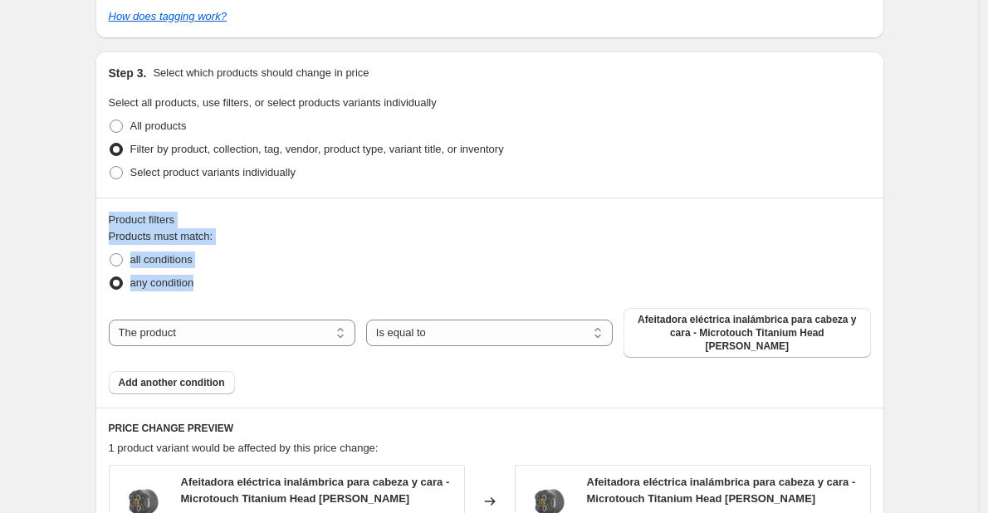
drag, startPoint x: 213, startPoint y: 292, endPoint x: 108, endPoint y: 222, distance: 125.8
click at [108, 222] on div "Product filters Products must match: all conditions any condition The product T…" at bounding box center [490, 303] width 789 height 210
copy div "Product filters Products must match: all conditions any condition"
click at [122, 263] on span at bounding box center [116, 259] width 13 height 13
click at [110, 254] on input "all conditions" at bounding box center [110, 253] width 1 height 1
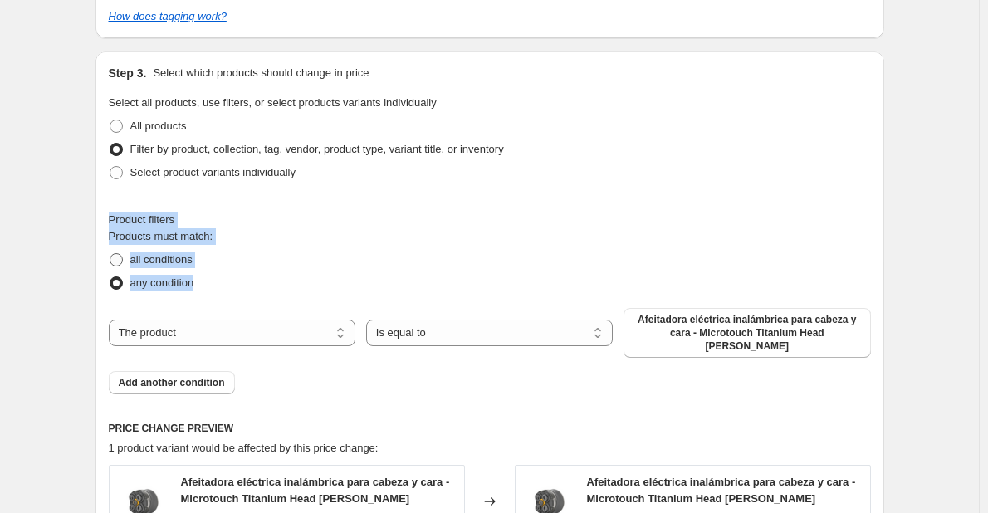
radio input "true"
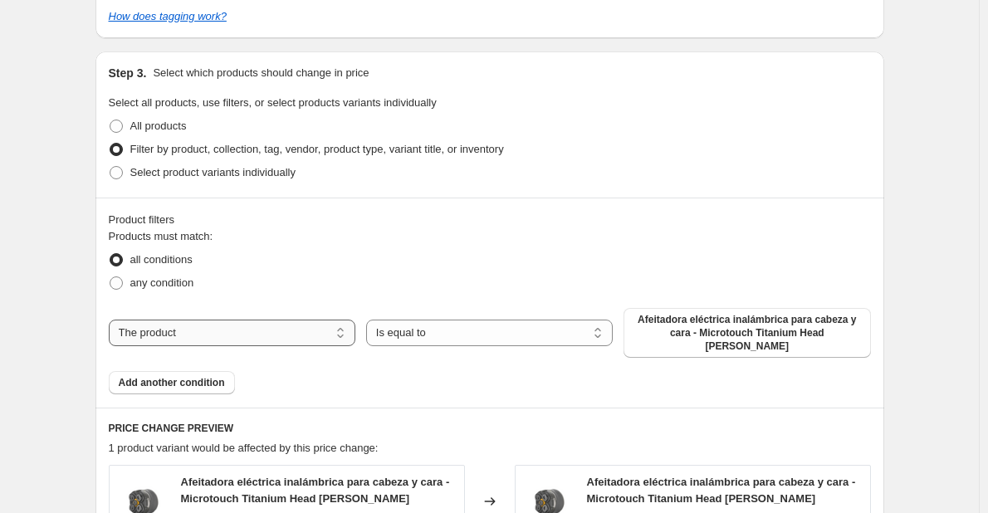
click at [350, 325] on select "The product The product's collection The product's vendor The product's status …" at bounding box center [232, 333] width 247 height 27
click at [123, 287] on span at bounding box center [116, 283] width 13 height 13
click at [110, 277] on input "any condition" at bounding box center [110, 277] width 1 height 1
radio input "true"
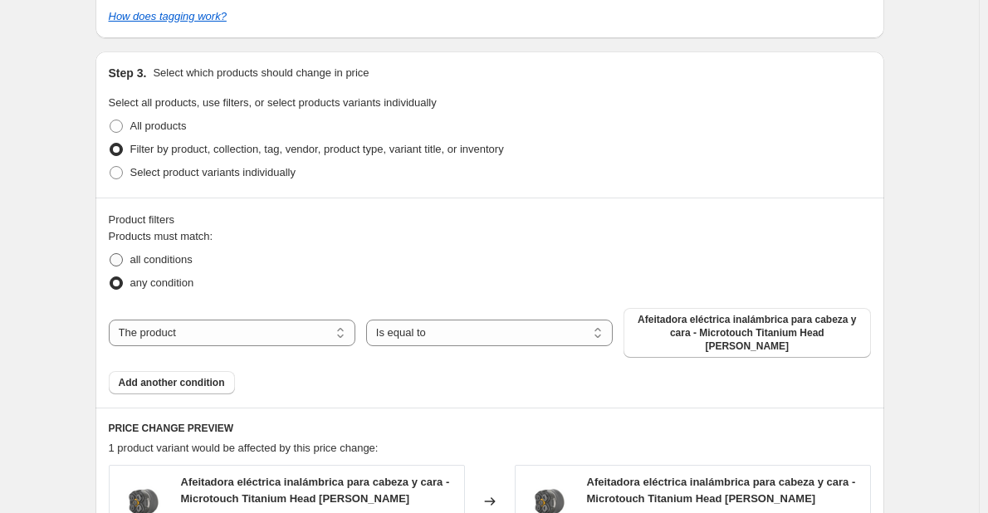
click at [123, 262] on span at bounding box center [116, 259] width 13 height 13
click at [110, 254] on input "all conditions" at bounding box center [110, 253] width 1 height 1
radio input "true"
click at [336, 327] on select "The product The product's collection The product's vendor The product's status …" at bounding box center [232, 333] width 247 height 27
click at [112, 320] on select "The product The product's collection The product's vendor The product's status …" at bounding box center [232, 333] width 247 height 27
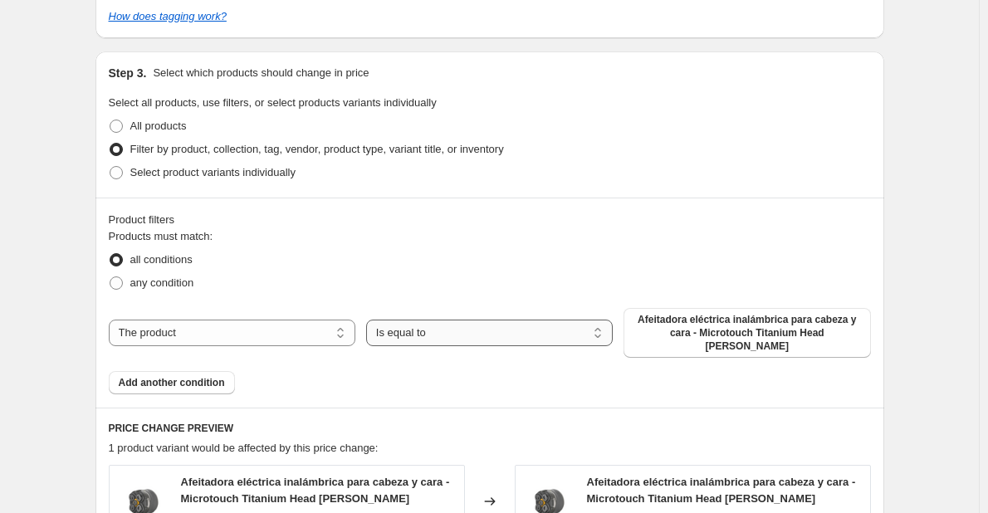
click at [603, 331] on select "Is equal to Is not equal to" at bounding box center [489, 333] width 247 height 27
click at [370, 320] on select "Is equal to Is not equal to" at bounding box center [489, 333] width 247 height 27
click at [674, 328] on span "Afeitadora eléctrica inalámbrica para cabeza y cara - Microtouch Titanium Head …" at bounding box center [747, 333] width 227 height 40
click at [317, 324] on select "The product The product's collection The product's vendor The product's status …" at bounding box center [232, 333] width 247 height 27
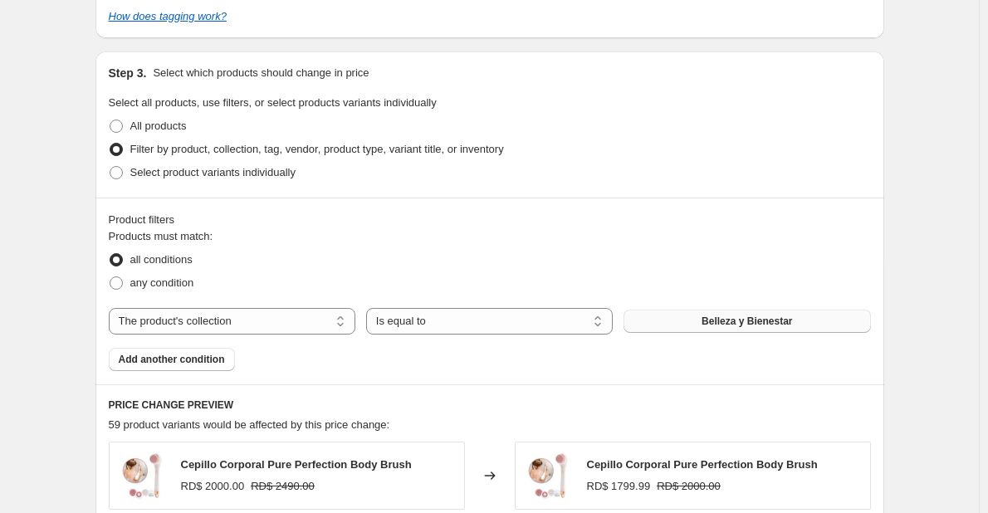
click at [682, 326] on button "Belleza y Bienestar" at bounding box center [747, 321] width 247 height 23
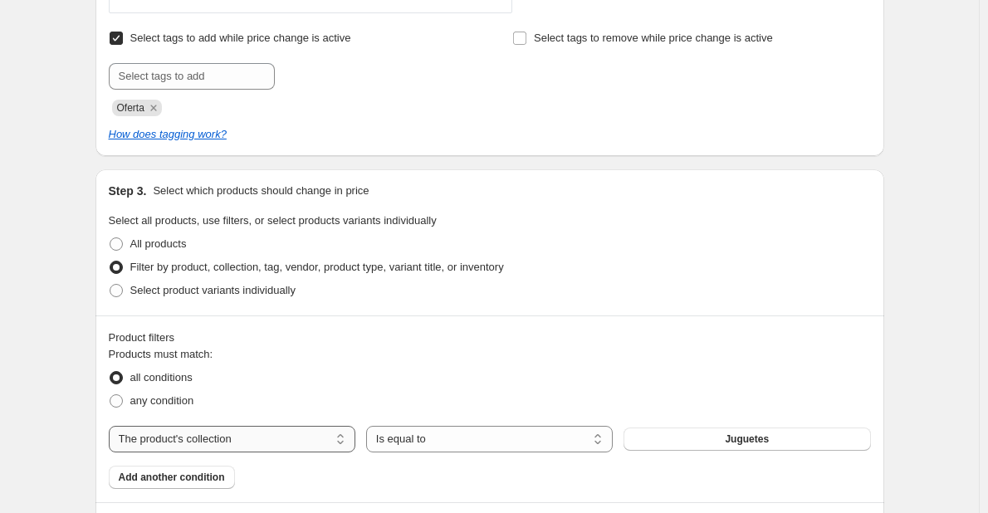
scroll to position [820, 0]
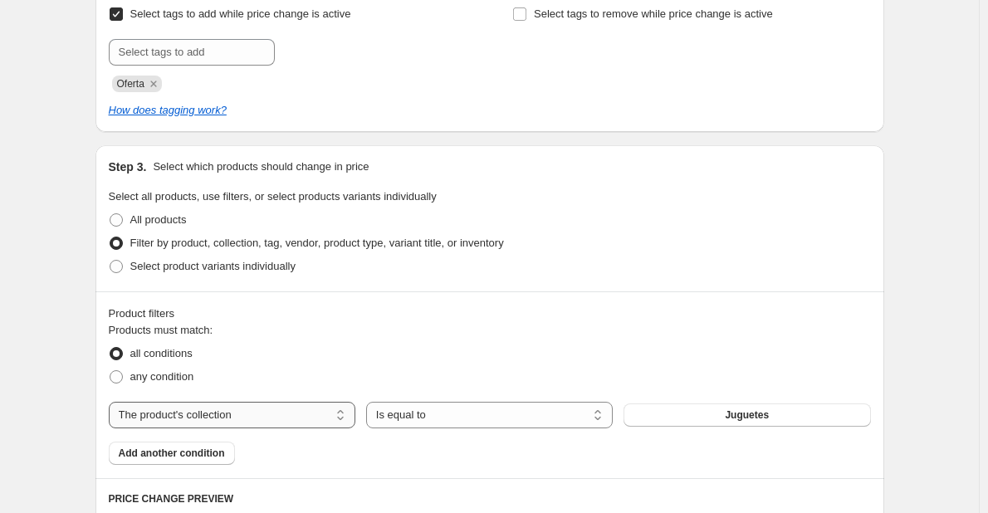
click at [247, 412] on select "The product The product's collection The product's vendor The product's status …" at bounding box center [232, 415] width 247 height 27
click at [200, 418] on select "The product The product's collection The product's vendor The product's status …" at bounding box center [232, 415] width 247 height 27
select select "product"
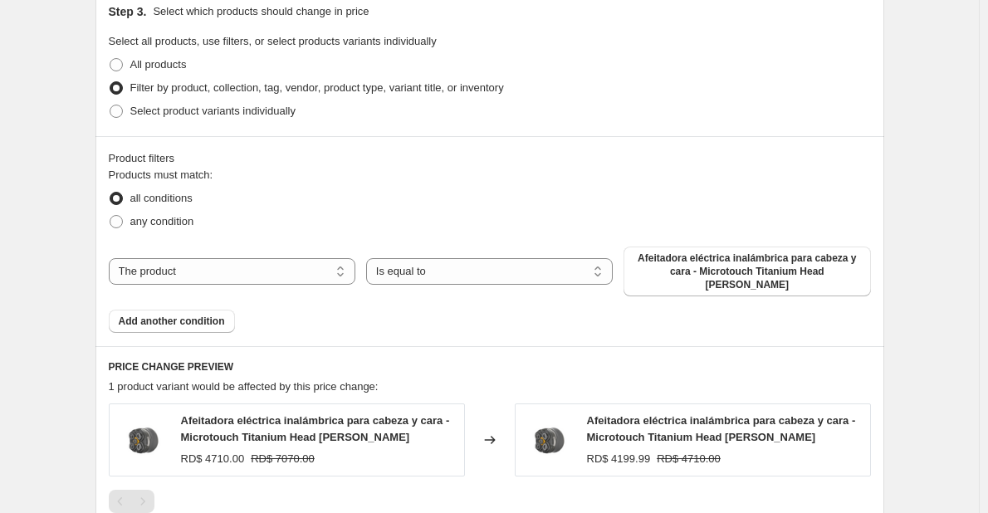
scroll to position [986, 0]
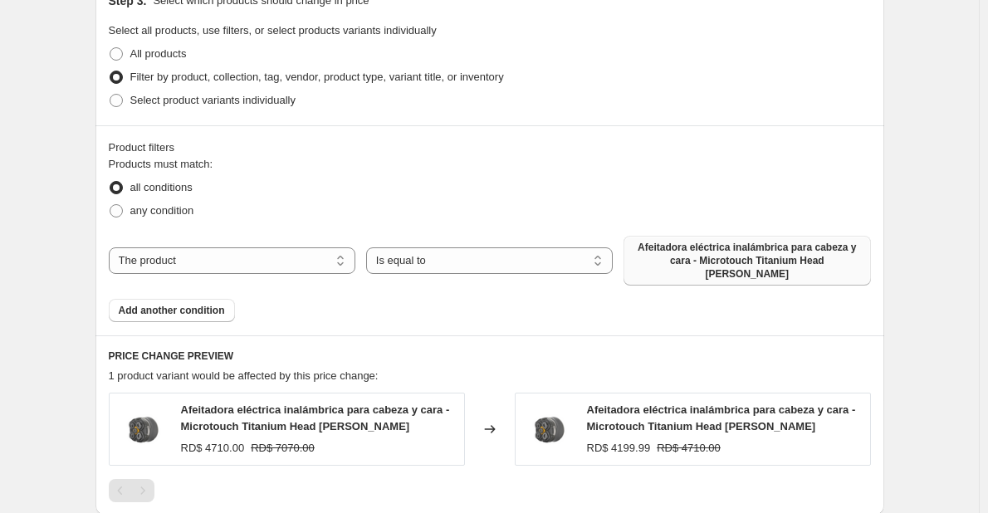
click at [693, 263] on span "Afeitadora eléctrica inalámbrica para cabeza y cara - Microtouch Titanium Head …" at bounding box center [747, 261] width 227 height 40
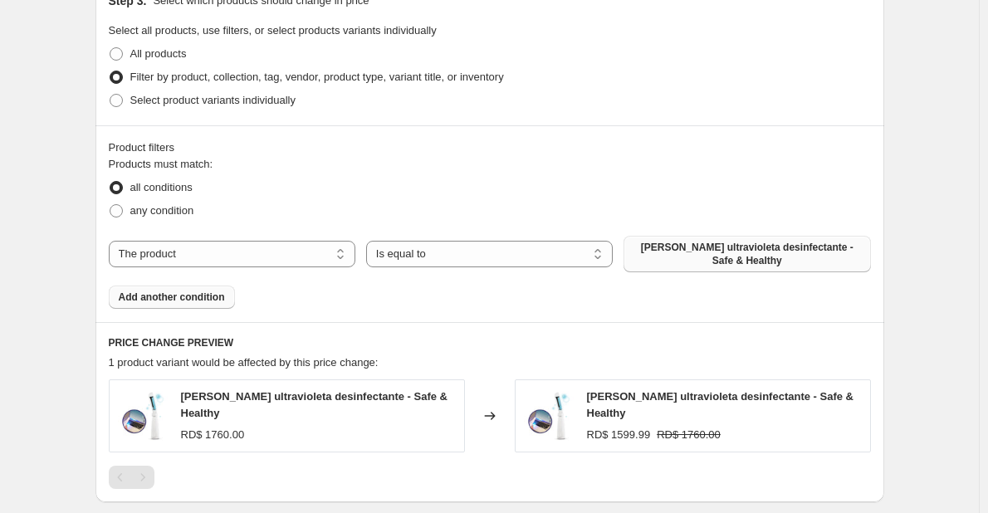
click at [184, 298] on button "Add another condition" at bounding box center [172, 297] width 126 height 23
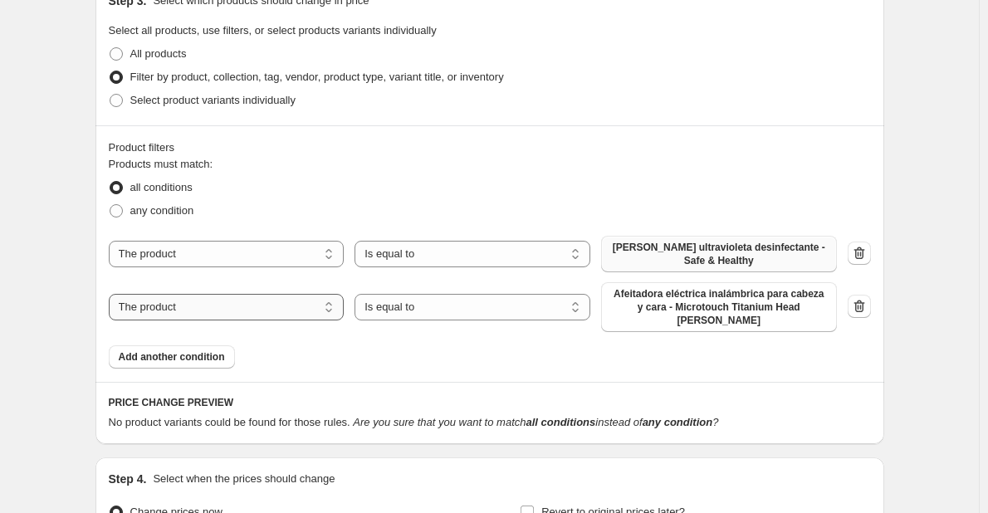
click at [307, 300] on select "The product The product's collection The product's vendor The product's status …" at bounding box center [227, 307] width 236 height 27
click at [496, 294] on select "Is equal to Is not equal to" at bounding box center [473, 307] width 236 height 27
drag, startPoint x: 496, startPoint y: 292, endPoint x: 525, endPoint y: 292, distance: 29.1
click at [496, 294] on select "Is equal to Is not equal to" at bounding box center [473, 307] width 236 height 27
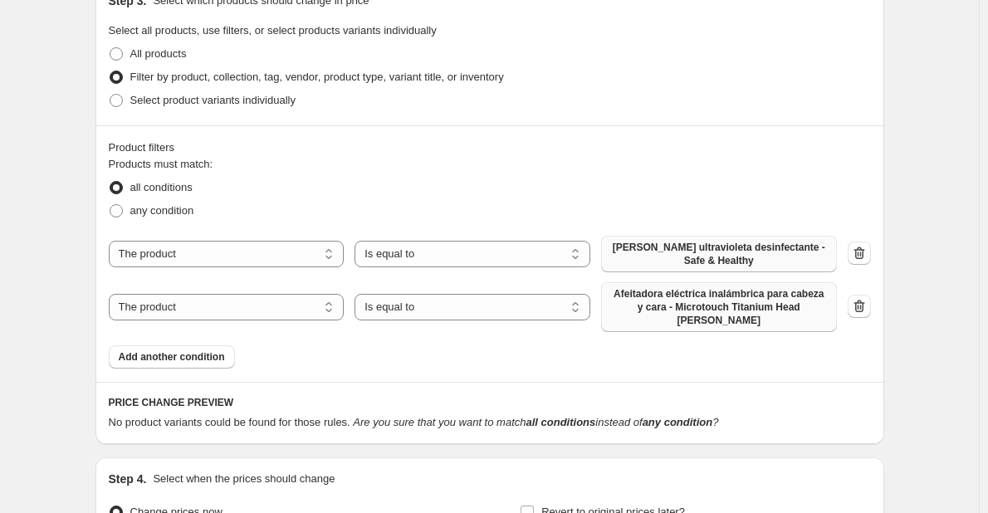
click at [692, 296] on span "Afeitadora eléctrica inalámbrica para cabeza y cara - Microtouch Titanium Head …" at bounding box center [719, 307] width 216 height 40
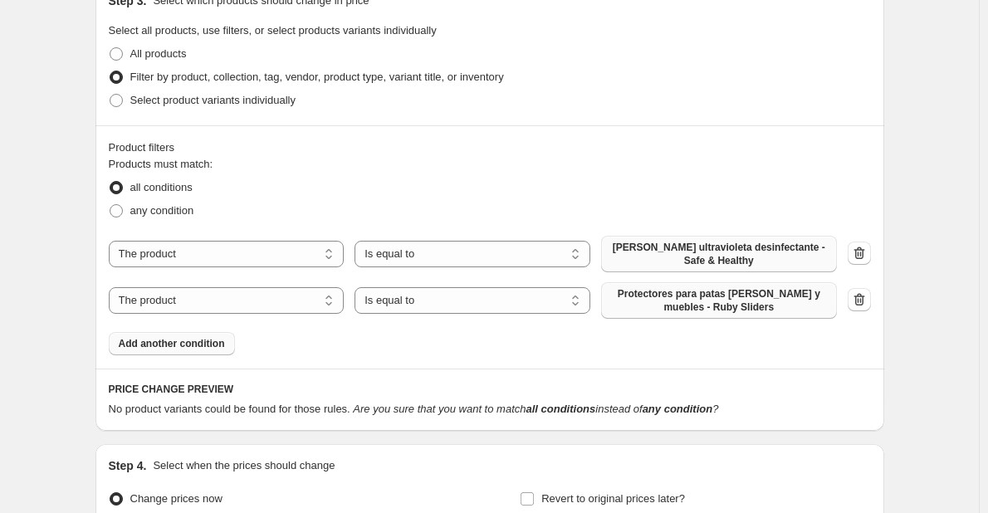
click at [175, 337] on span "Add another condition" at bounding box center [172, 343] width 106 height 13
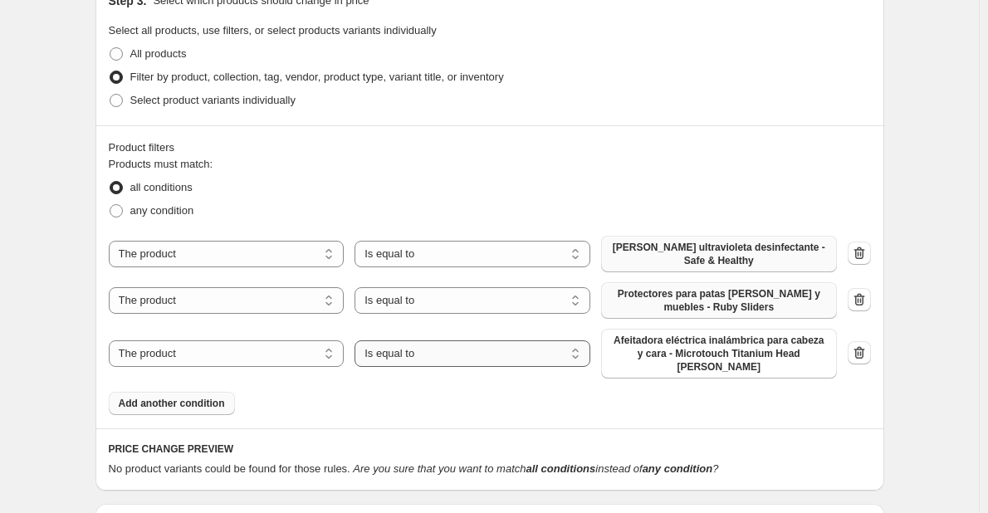
click at [446, 341] on select "Is equal to Is not equal to" at bounding box center [473, 354] width 236 height 27
click at [733, 329] on button "Afeitadora eléctrica inalámbrica para cabeza y cara - Microtouch Titanium Head …" at bounding box center [719, 354] width 236 height 50
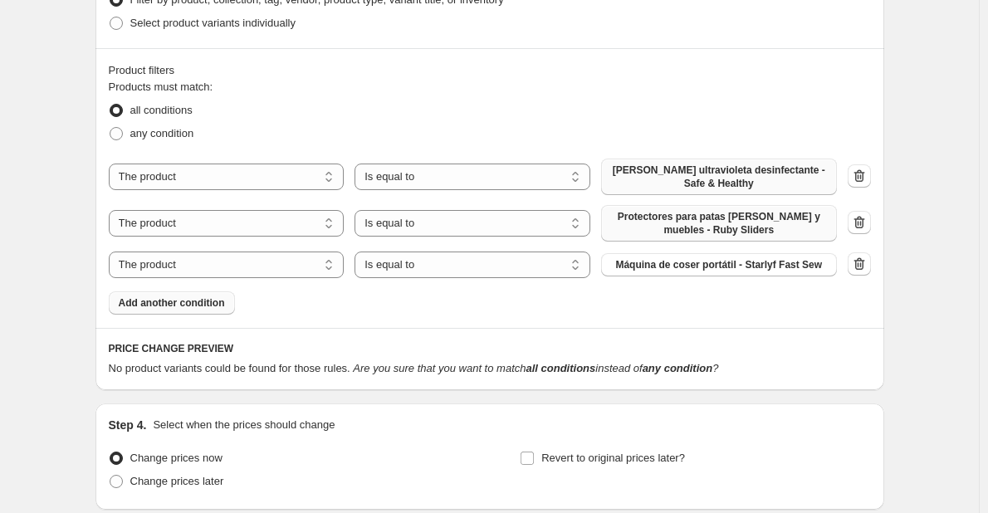
scroll to position [1152, 0]
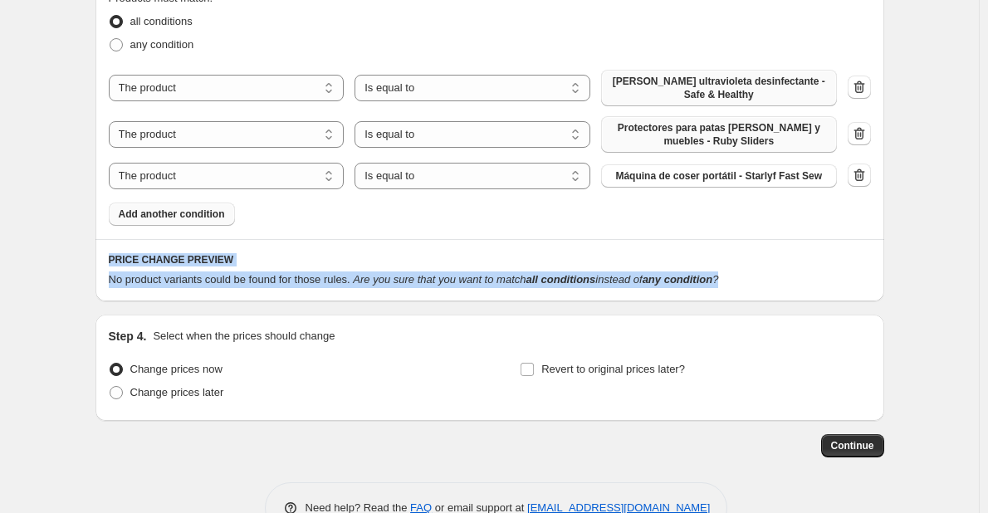
drag, startPoint x: 112, startPoint y: 249, endPoint x: 765, endPoint y: 270, distance: 653.1
click at [765, 270] on div "PRICE CHANGE PREVIEW No product variants could be found for those rules. Are yo…" at bounding box center [490, 270] width 789 height 62
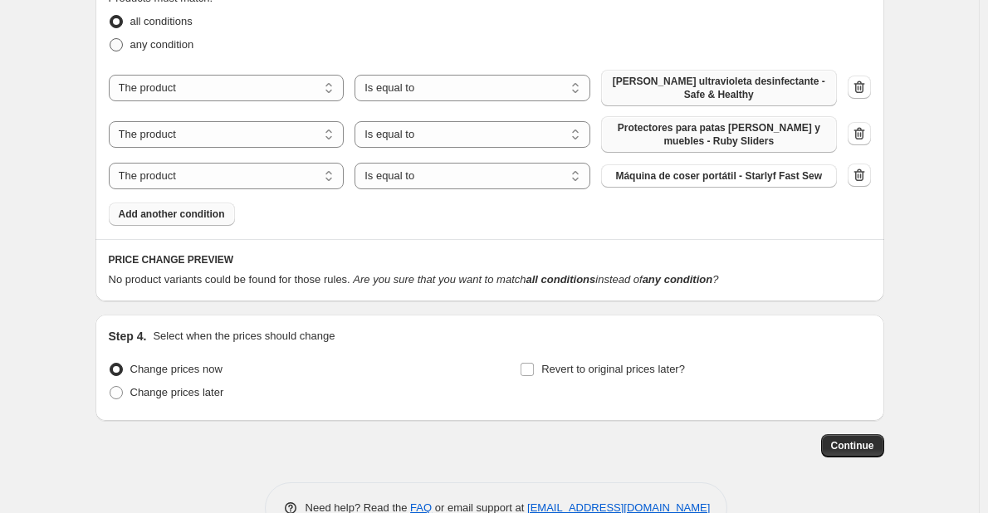
click at [121, 45] on span at bounding box center [116, 44] width 13 height 13
click at [110, 39] on input "any condition" at bounding box center [110, 38] width 1 height 1
radio input "true"
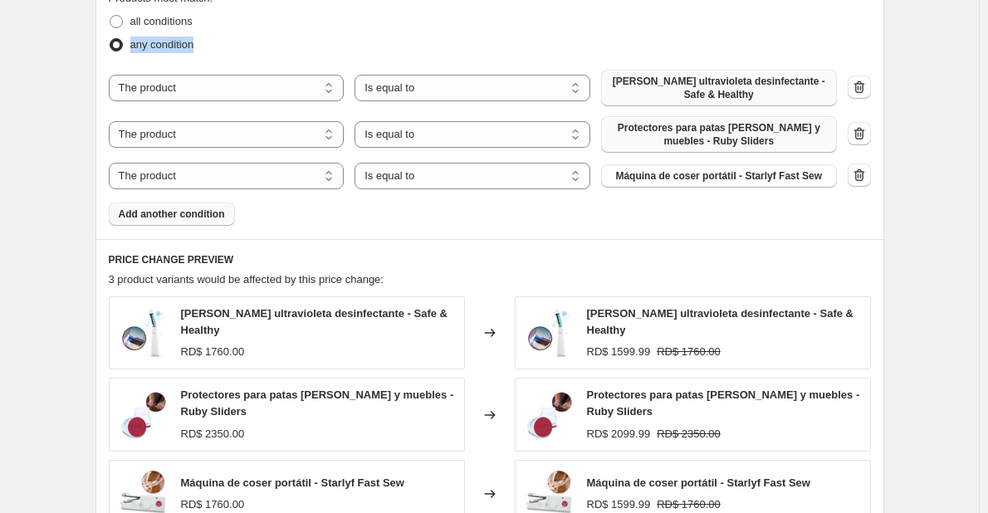
drag, startPoint x: 214, startPoint y: 48, endPoint x: 134, endPoint y: 48, distance: 80.6
click at [134, 48] on div "any condition" at bounding box center [490, 44] width 762 height 23
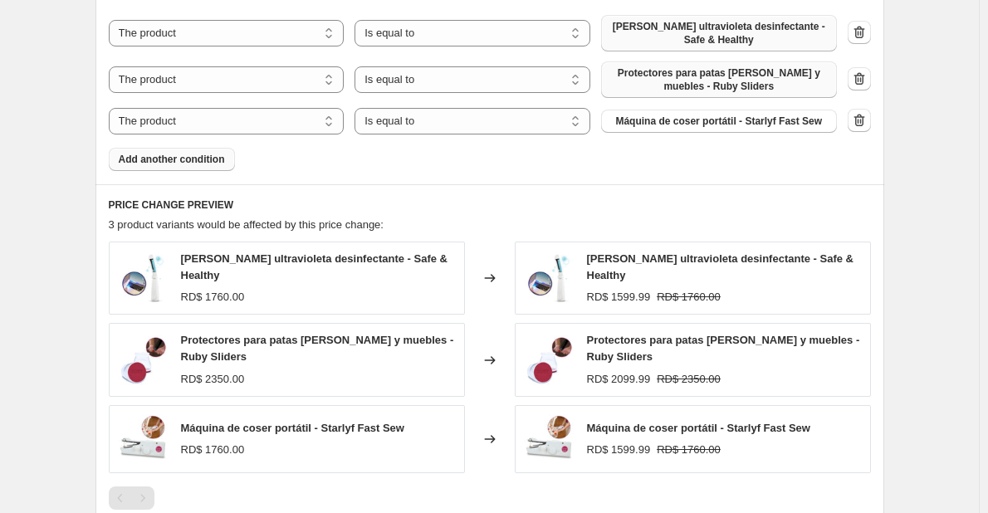
scroll to position [1235, 0]
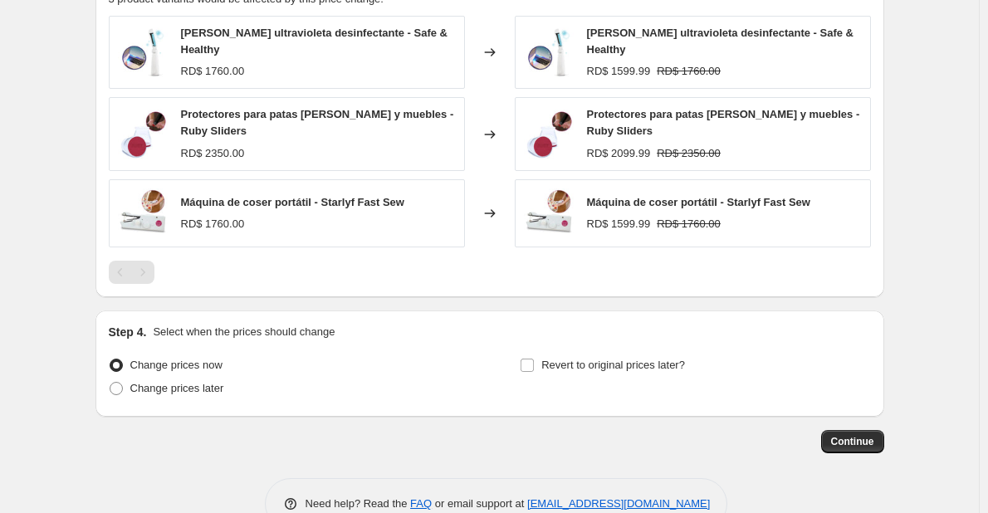
scroll to position [1459, 0]
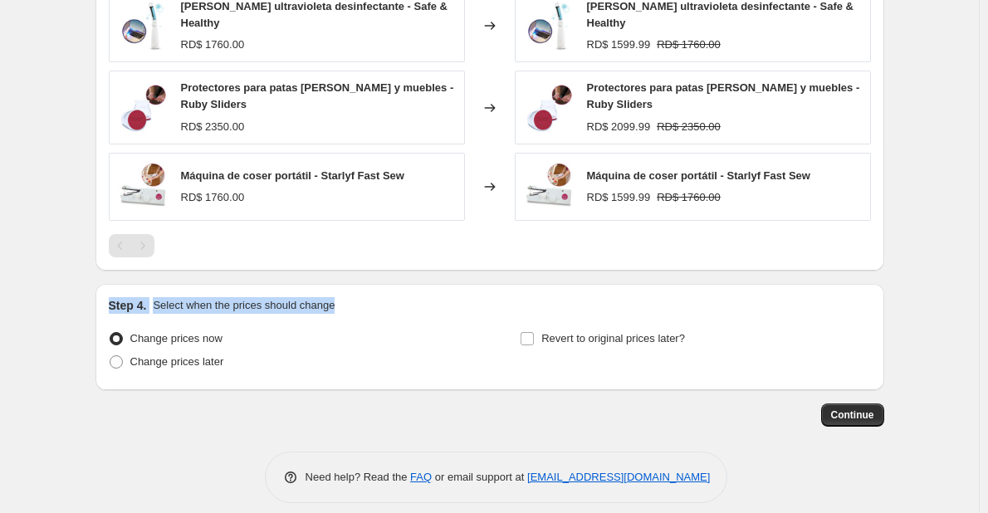
drag, startPoint x: 331, startPoint y: 288, endPoint x: 106, endPoint y: 292, distance: 224.3
click at [106, 292] on div "Step 4. Select when the prices should change Change prices now Change prices la…" at bounding box center [490, 337] width 789 height 106
click at [153, 355] on span "Change prices later" at bounding box center [177, 361] width 94 height 12
click at [110, 355] on input "Change prices later" at bounding box center [110, 355] width 1 height 1
radio input "true"
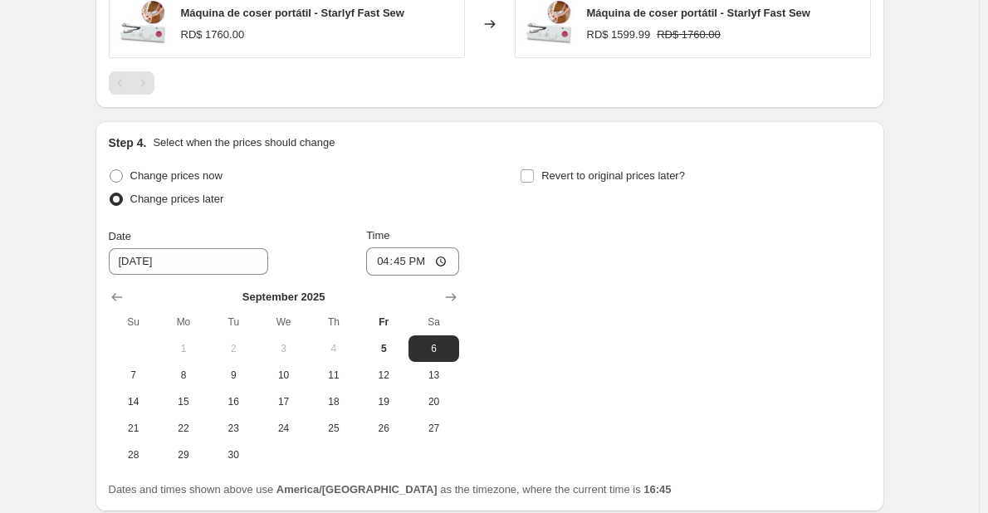
scroll to position [1625, 0]
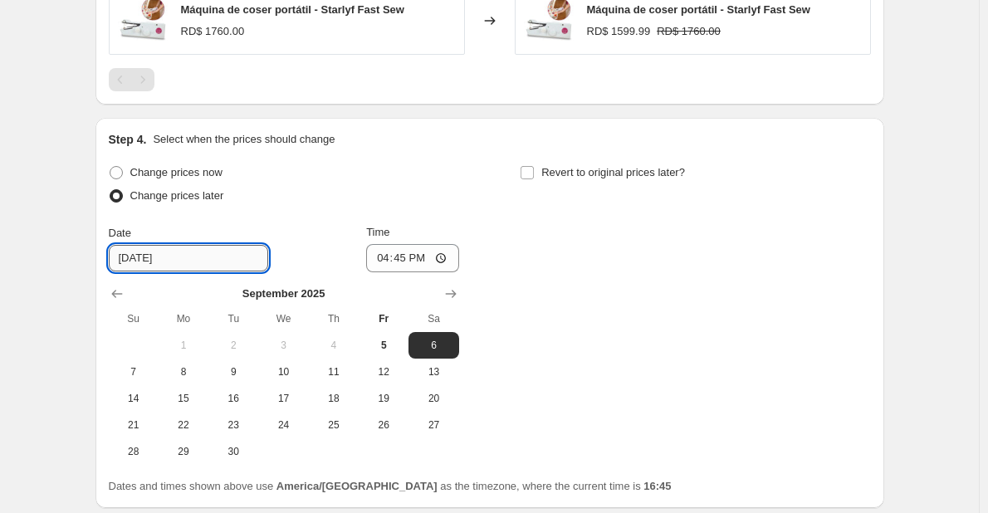
click at [149, 245] on input "[DATE]" at bounding box center [188, 258] width 159 height 27
click at [391, 339] on span "5" at bounding box center [383, 345] width 37 height 13
type input "[DATE]"
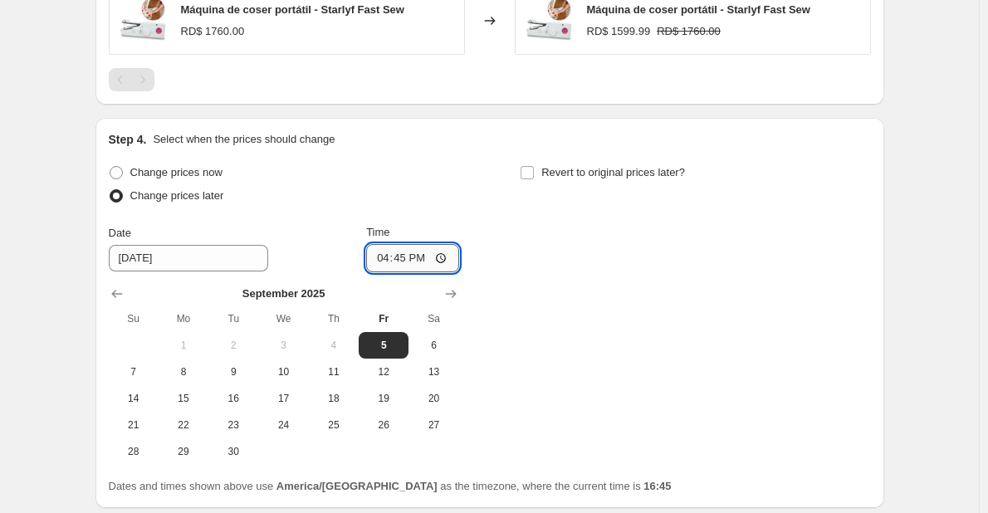
click at [399, 245] on input "16:45" at bounding box center [412, 258] width 93 height 28
type input "16:55"
click at [676, 222] on div "Change prices now Change prices later Date [DATE] Time 16:55 [DATE] Su Mo Tu We…" at bounding box center [490, 313] width 762 height 304
click at [527, 166] on input "Revert to original prices later?" at bounding box center [527, 172] width 13 height 13
checkbox input "true"
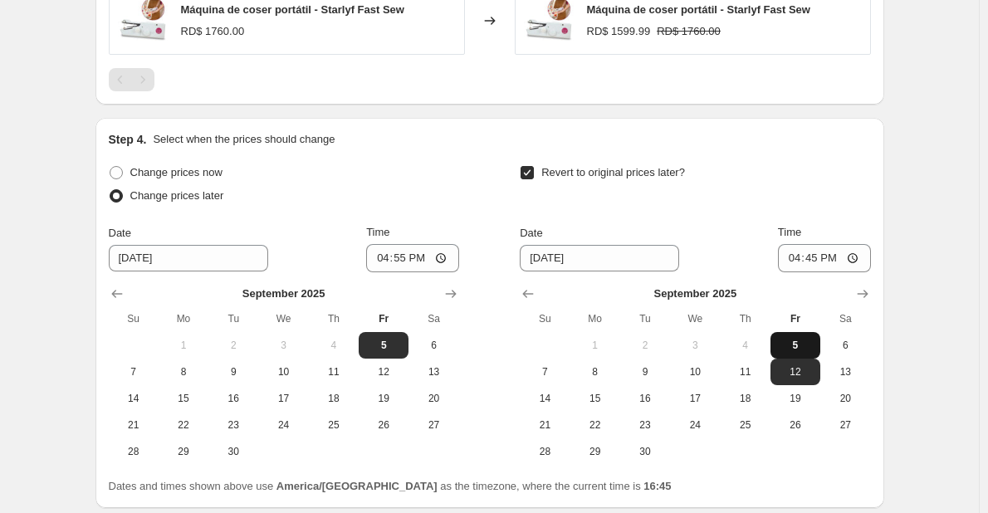
click at [805, 339] on span "5" at bounding box center [795, 345] width 37 height 13
type input "[DATE]"
click at [806, 245] on input "16:45" at bounding box center [824, 258] width 93 height 28
click at [794, 245] on input "16:45" at bounding box center [824, 258] width 93 height 28
type input "17:35"
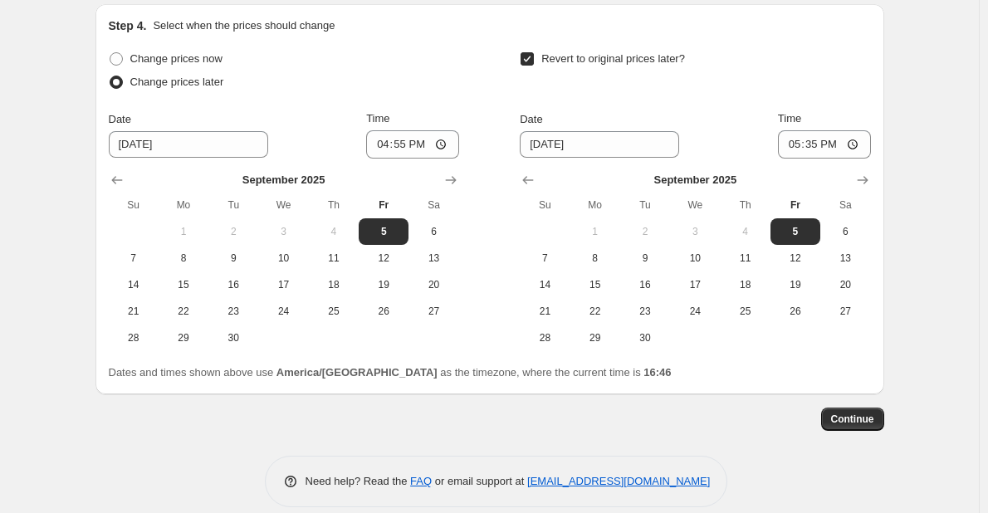
scroll to position [1743, 0]
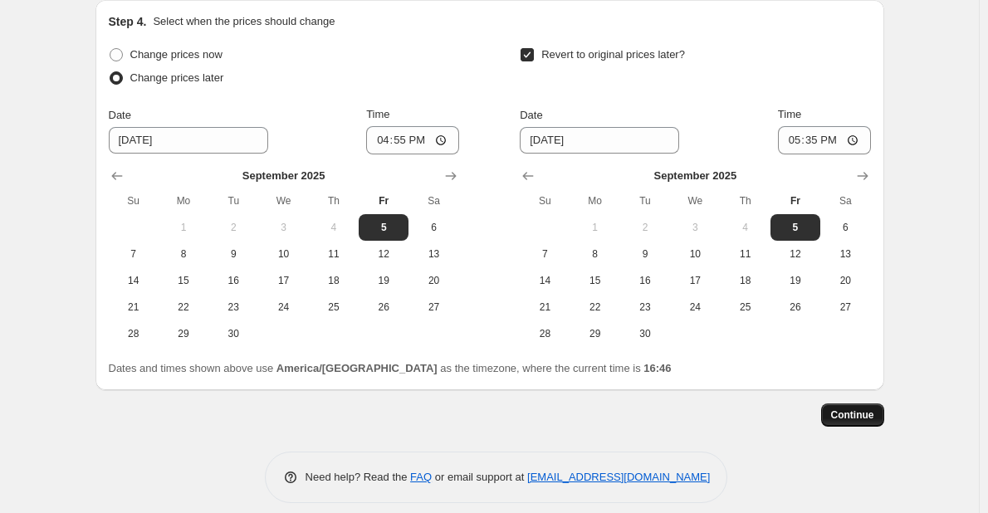
click at [861, 409] on span "Continue" at bounding box center [852, 415] width 43 height 13
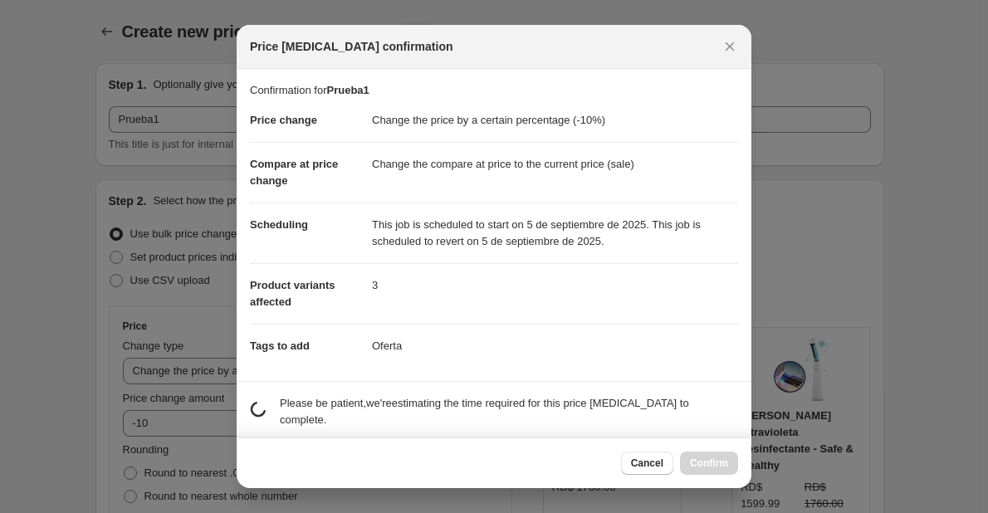
scroll to position [0, 0]
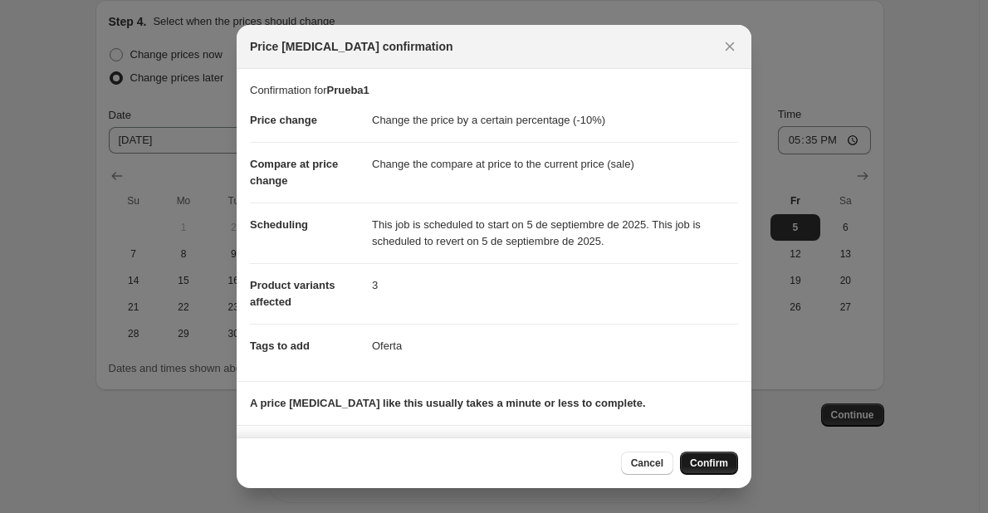
click at [710, 467] on span "Confirm" at bounding box center [709, 463] width 38 height 13
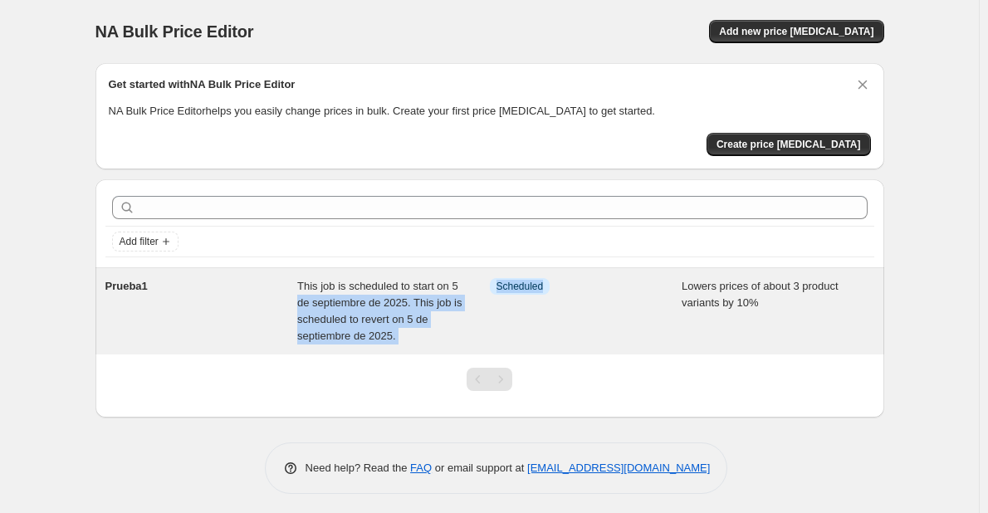
drag, startPoint x: 564, startPoint y: 287, endPoint x: 487, endPoint y: 287, distance: 77.2
click at [487, 287] on div "Prueba1 This job is scheduled to start on 5 de septiembre de 2025. This job is …" at bounding box center [489, 311] width 769 height 66
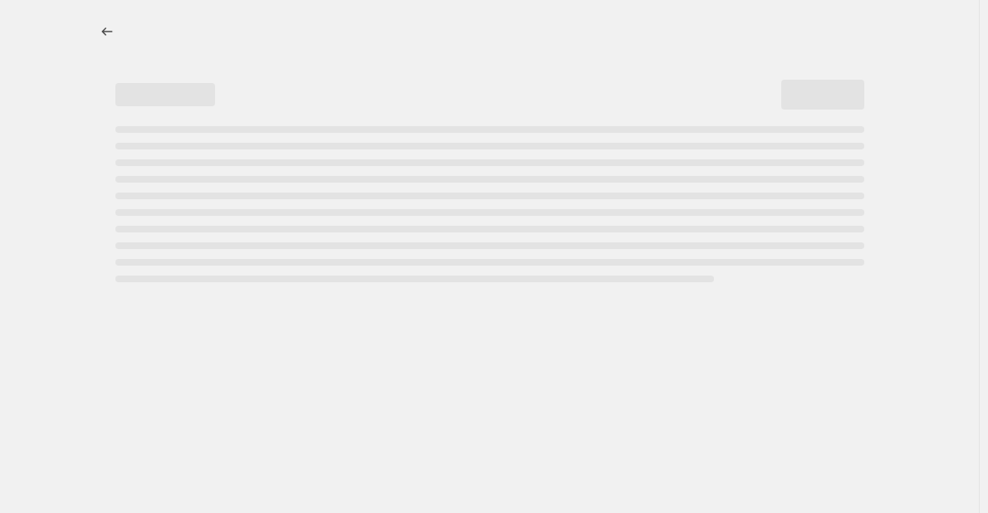
select select "percentage"
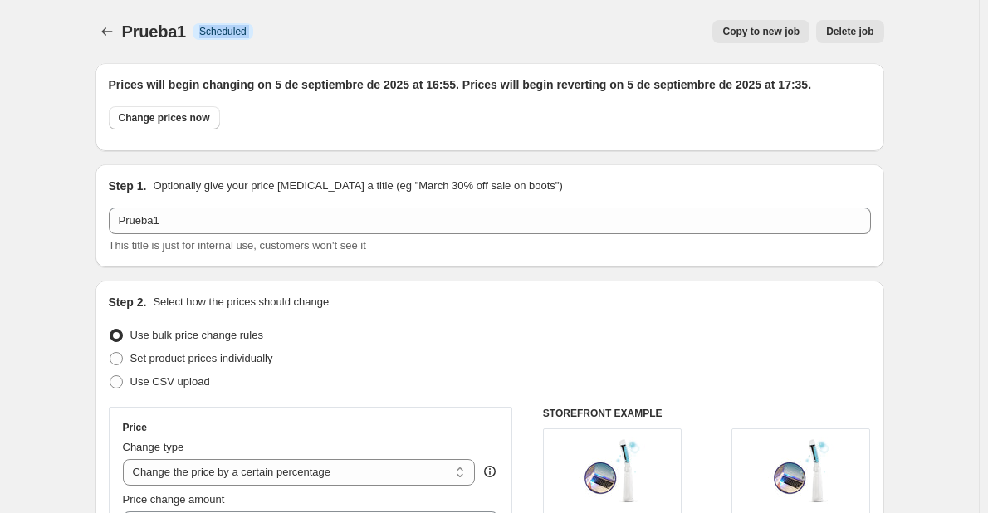
drag, startPoint x: 271, startPoint y: 41, endPoint x: 200, endPoint y: 41, distance: 70.6
click at [200, 41] on div "Prueba1 Info Scheduled Copy to new job Delete job More actions Copy to new job …" at bounding box center [490, 31] width 789 height 23
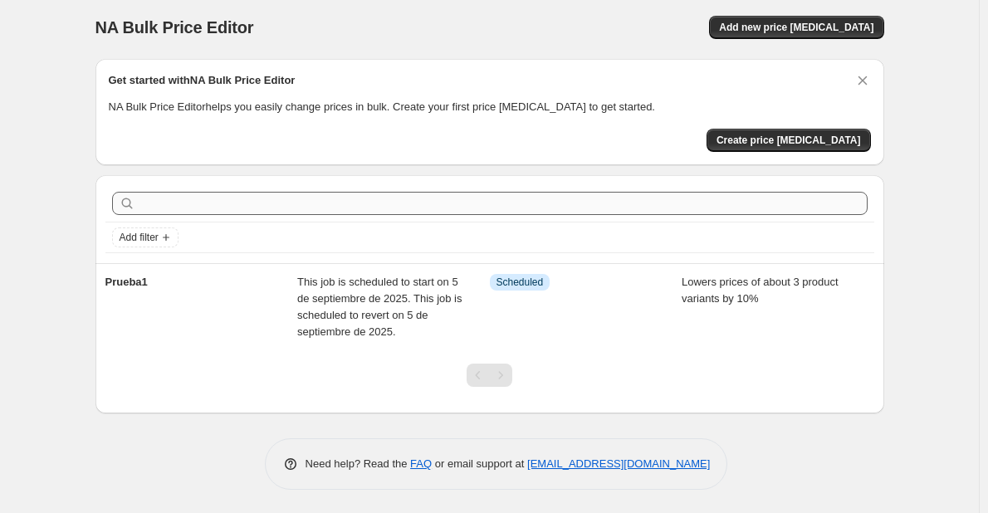
scroll to position [5, 0]
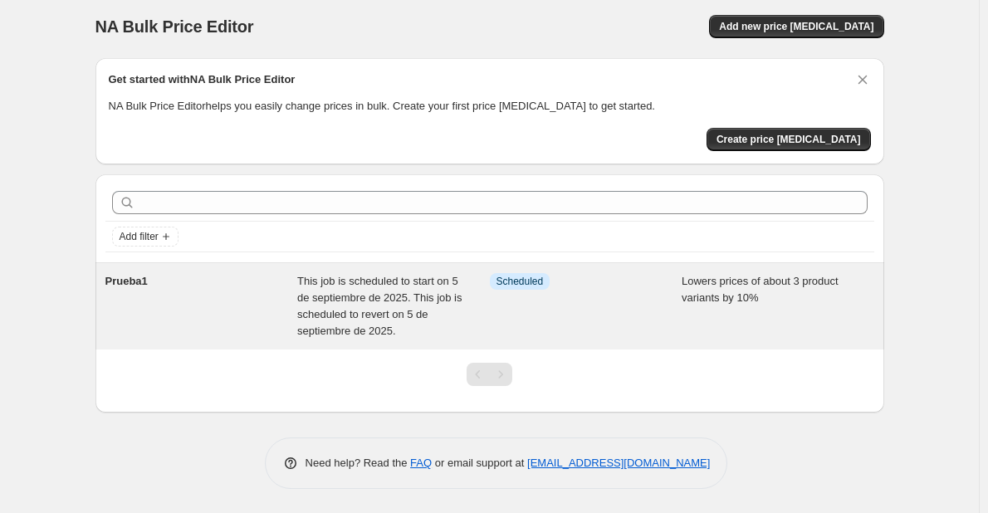
click at [349, 296] on span "This job is scheduled to start on 5 de septiembre de 2025. This job is schedule…" at bounding box center [379, 306] width 165 height 62
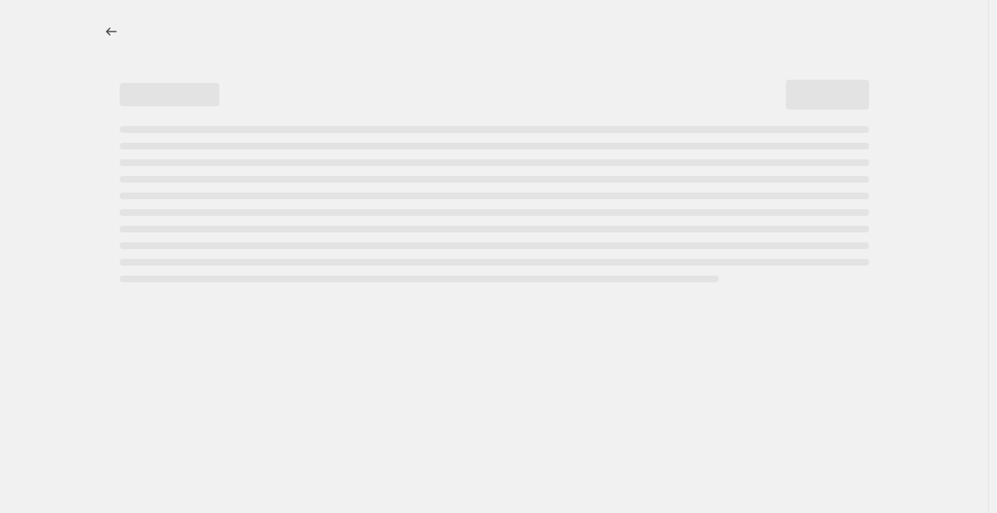
select select "percentage"
